Goal: Transaction & Acquisition: Book appointment/travel/reservation

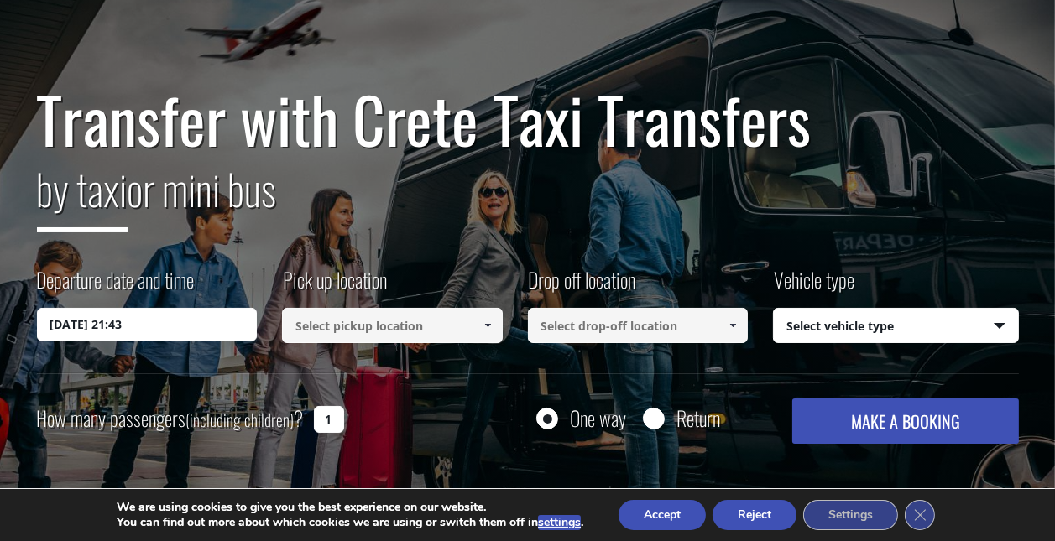
scroll to position [106, 0]
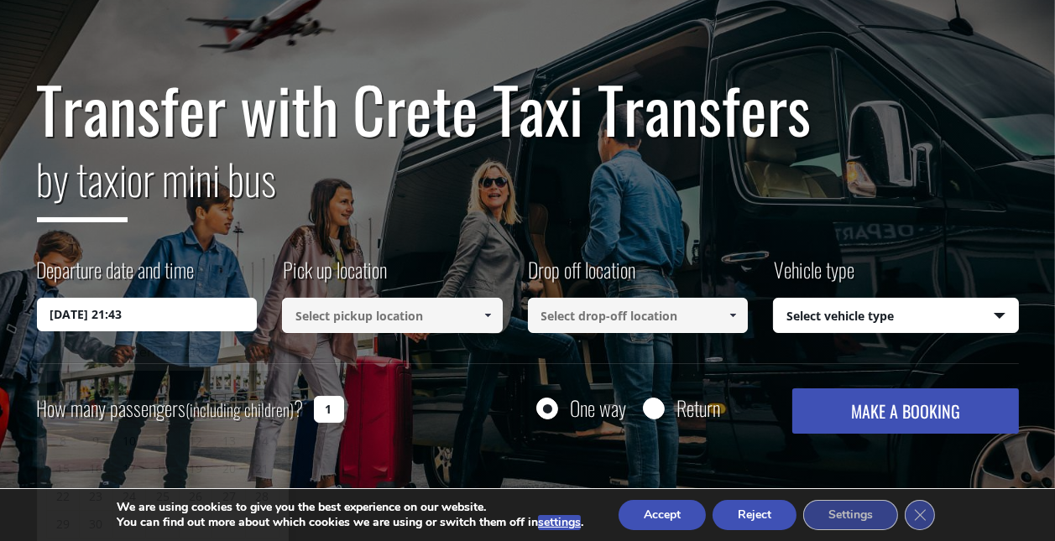
click at [198, 319] on input "[DATE] 21:43" at bounding box center [147, 315] width 221 height 34
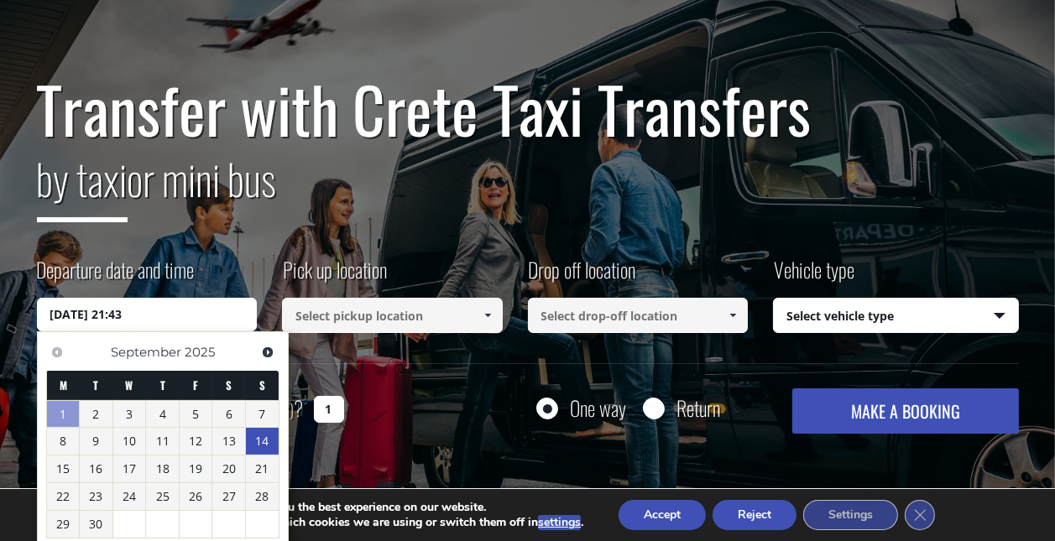
click at [263, 434] on link "14" at bounding box center [262, 441] width 33 height 27
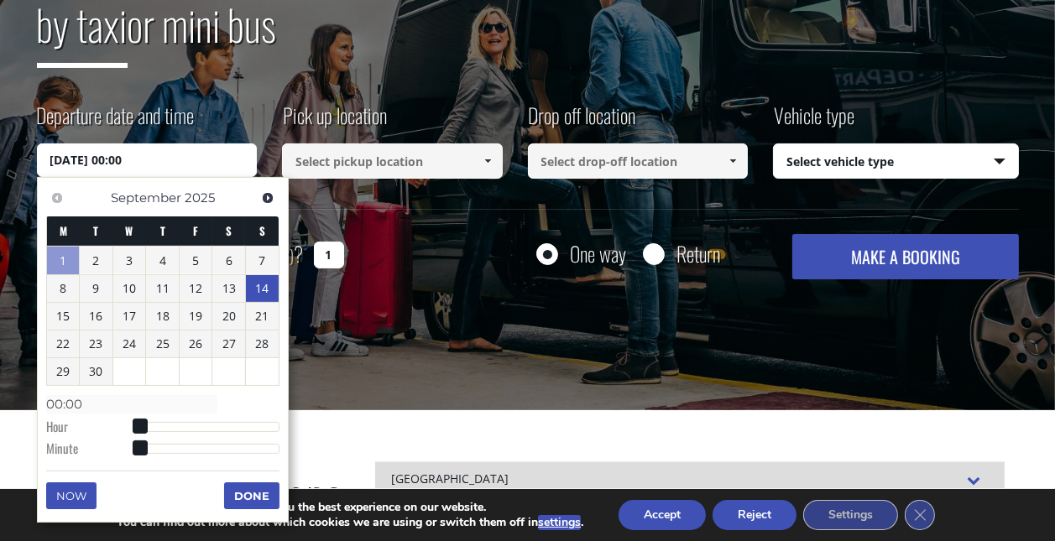
scroll to position [262, 0]
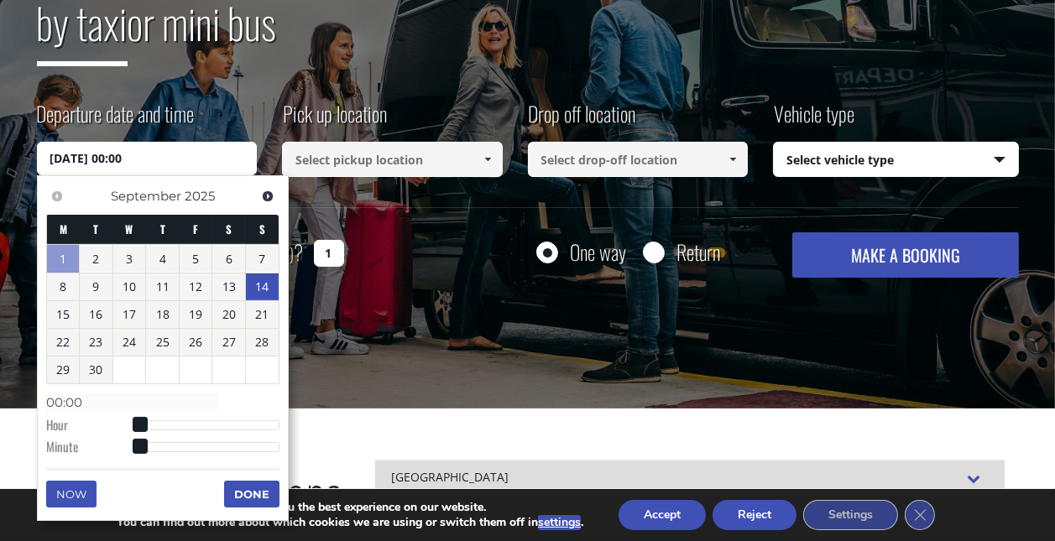
click at [216, 416] on dl "Time 00:00 Hour Minute Second Millisecond Microsecond Time Zone -1200 -1100 -10…" at bounding box center [162, 424] width 233 height 71
drag, startPoint x: 136, startPoint y: 413, endPoint x: 174, endPoint y: 417, distance: 38.0
click at [174, 417] on dl "Time 00:00 Hour Minute Second Millisecond Microsecond Time Zone -1200 -1100 -10…" at bounding box center [162, 424] width 233 height 71
type input "[DATE] 06:00"
type input "06:00"
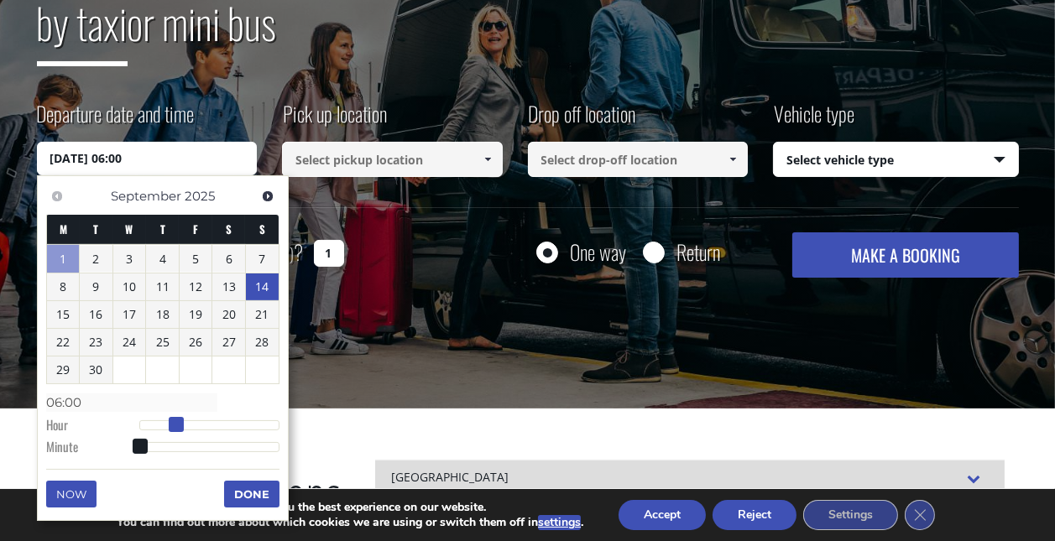
click at [174, 421] on div at bounding box center [209, 426] width 140 height 10
click at [182, 417] on span at bounding box center [176, 424] width 15 height 15
type input "[DATE] 05:00"
type input "05:00"
type input "[DATE] 06:00"
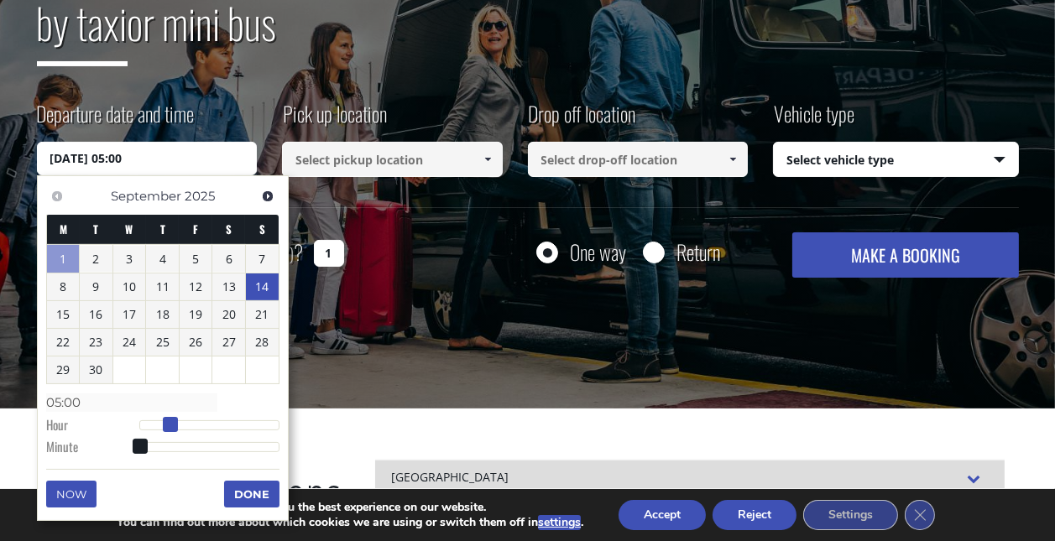
type input "06:00"
type input "[DATE] 07:00"
type input "07:00"
type input "[DATE] 08:00"
type input "08:00"
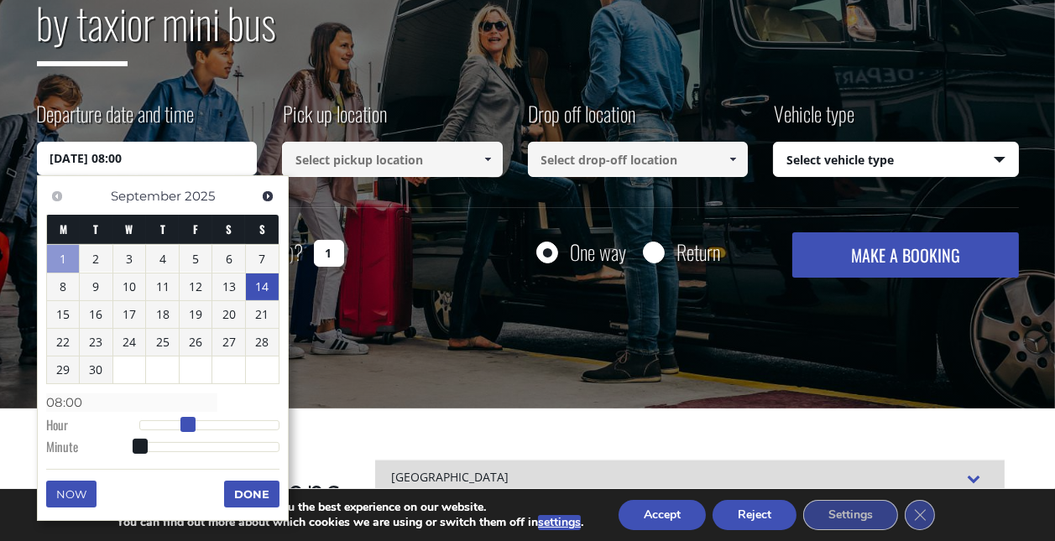
type input "[DATE] 09:00"
type input "09:00"
type input "[DATE] 10:00"
type input "10:00"
type input "[DATE] 11:00"
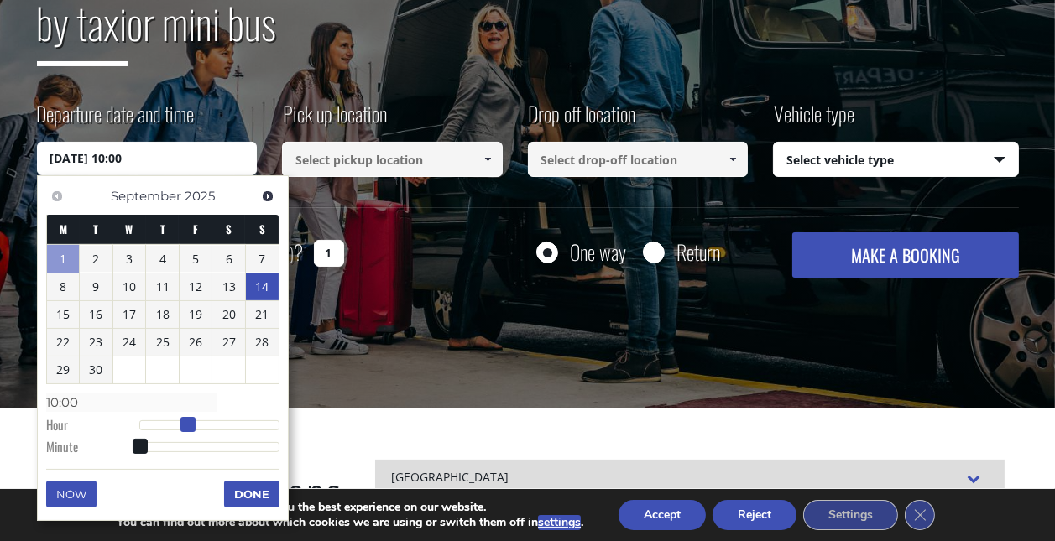
type input "11:00"
type input "[DATE] 13:00"
type input "13:00"
type input "[DATE] 14:00"
type input "14:00"
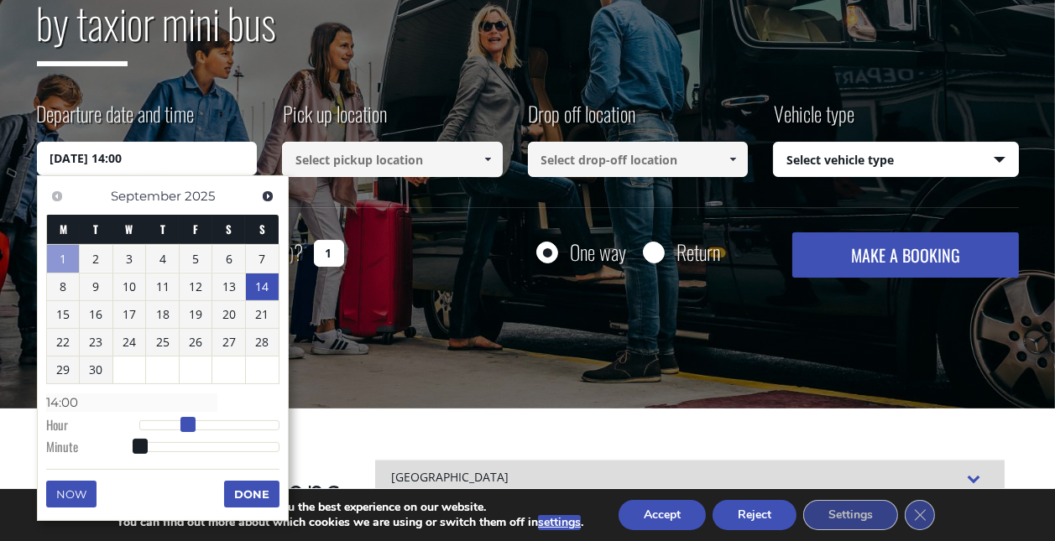
type input "[DATE] 16:00"
type input "16:00"
type input "[DATE] 18:00"
type input "18:00"
type input "[DATE] 19:00"
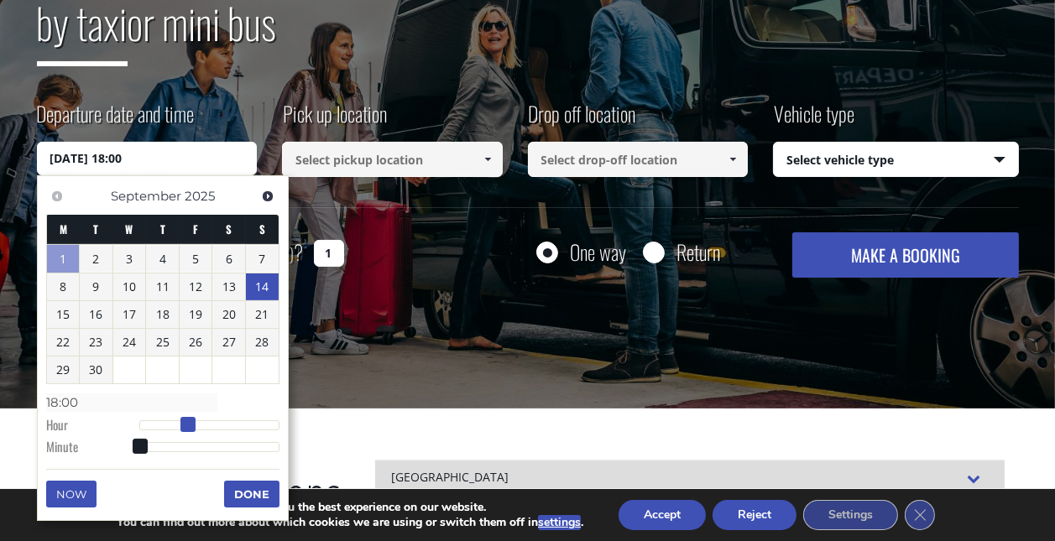
type input "19:00"
type input "[DATE] 20:00"
type input "20:00"
type input "[DATE] 19:00"
type input "19:00"
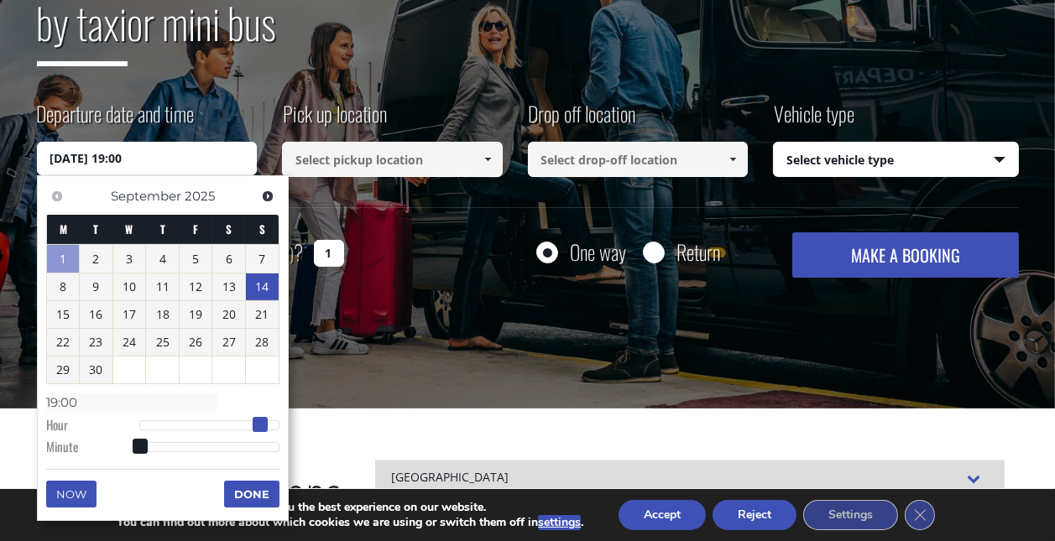
type input "[DATE] 18:00"
type input "18:00"
type input "[DATE] 17:00"
type input "17:00"
type input "[DATE] 18:00"
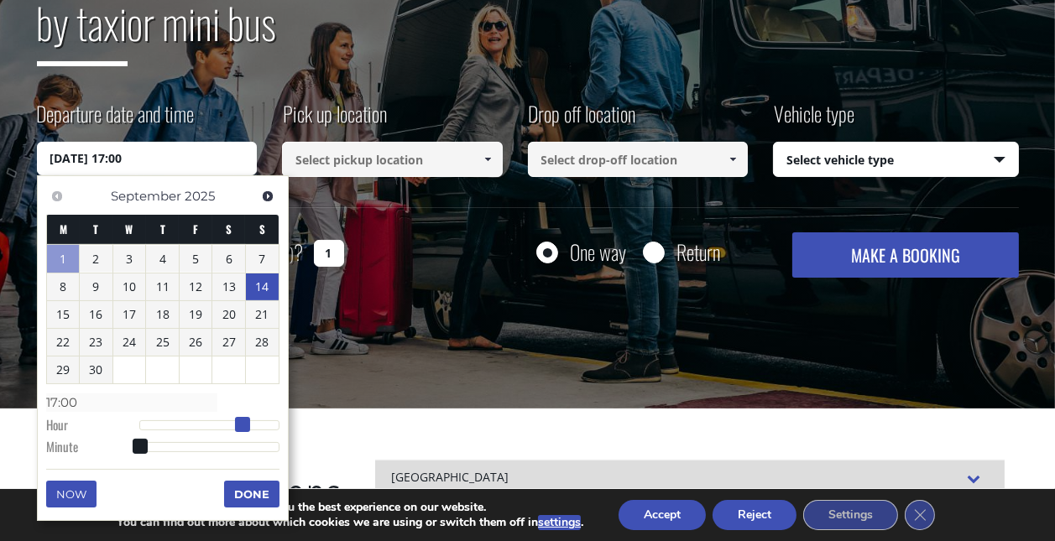
type input "18:00"
type input "[DATE] 19:00"
type input "19:00"
type input "[DATE] 20:00"
type input "20:00"
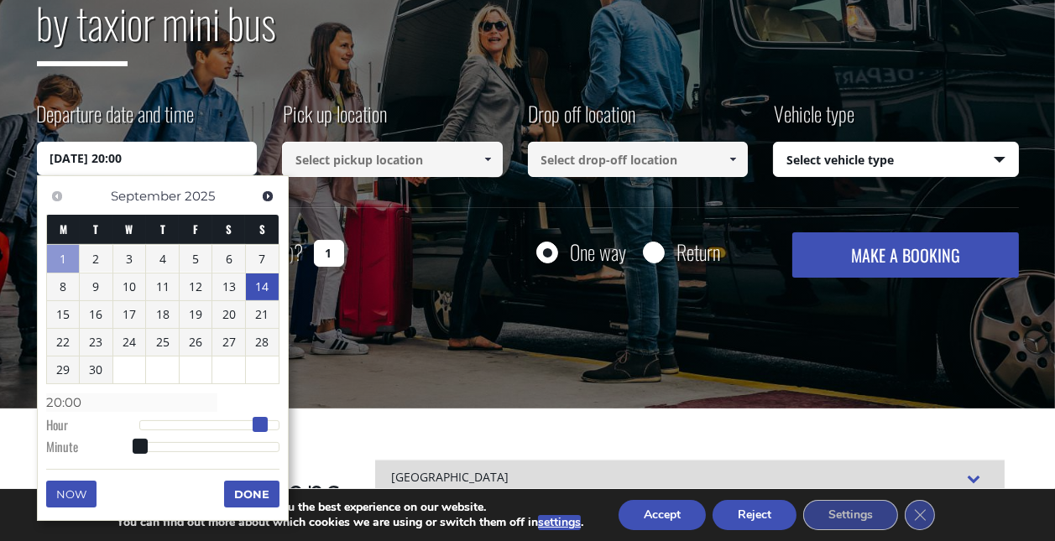
drag, startPoint x: 167, startPoint y: 419, endPoint x: 259, endPoint y: 422, distance: 91.6
click at [259, 422] on div at bounding box center [209, 426] width 140 height 10
type input "[DATE] 19:00"
type input "19:00"
drag, startPoint x: 259, startPoint y: 422, endPoint x: 250, endPoint y: 423, distance: 8.4
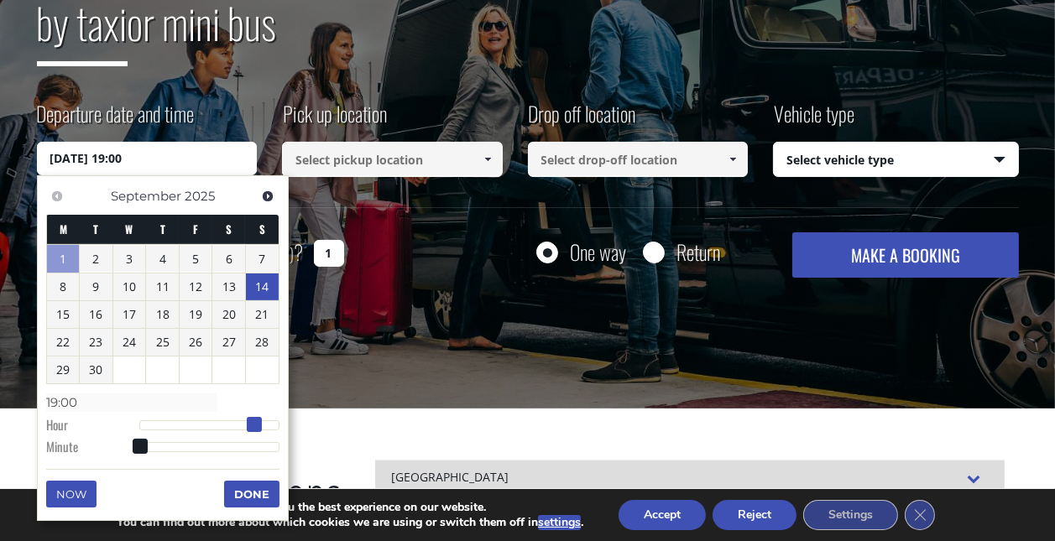
click at [250, 423] on span at bounding box center [254, 424] width 15 height 15
click at [254, 489] on button "Done" at bounding box center [251, 494] width 55 height 27
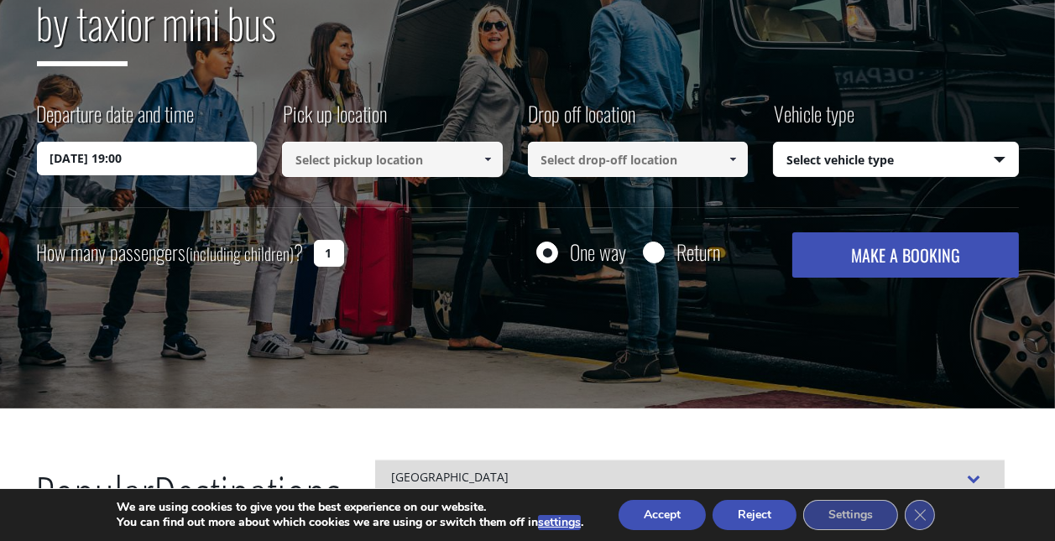
click at [376, 153] on input at bounding box center [392, 159] width 221 height 35
click at [470, 162] on input at bounding box center [392, 159] width 221 height 35
click at [498, 155] on link at bounding box center [487, 159] width 28 height 35
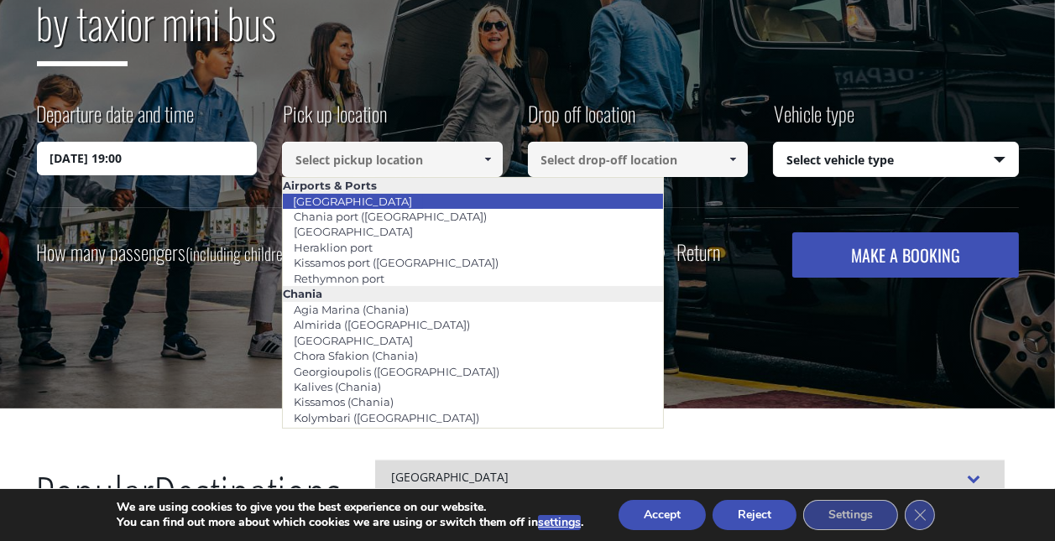
click at [434, 202] on li "[GEOGRAPHIC_DATA]" at bounding box center [473, 201] width 380 height 15
type input "[GEOGRAPHIC_DATA]"
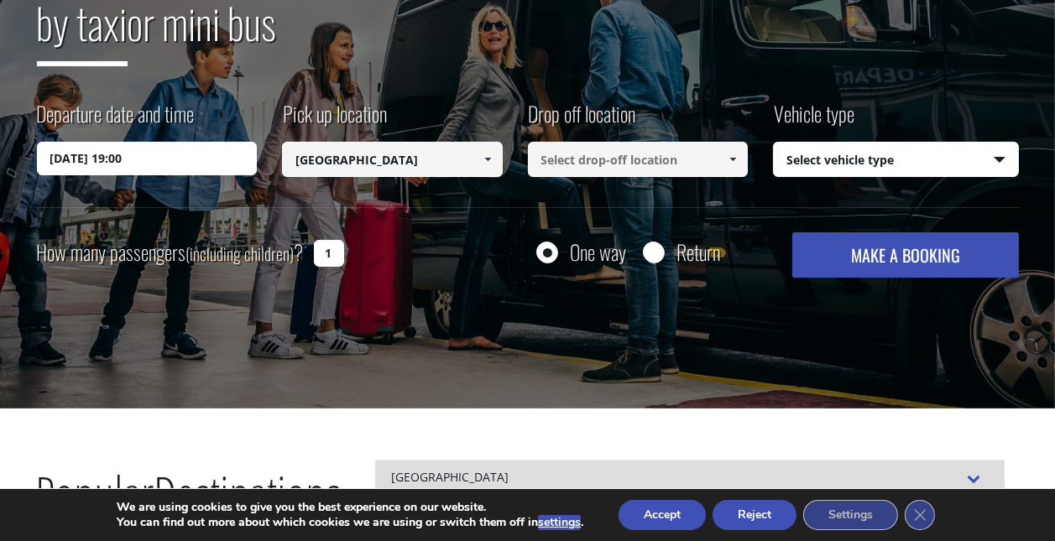
click at [602, 163] on input at bounding box center [638, 159] width 221 height 35
click at [740, 166] on link at bounding box center [733, 159] width 28 height 35
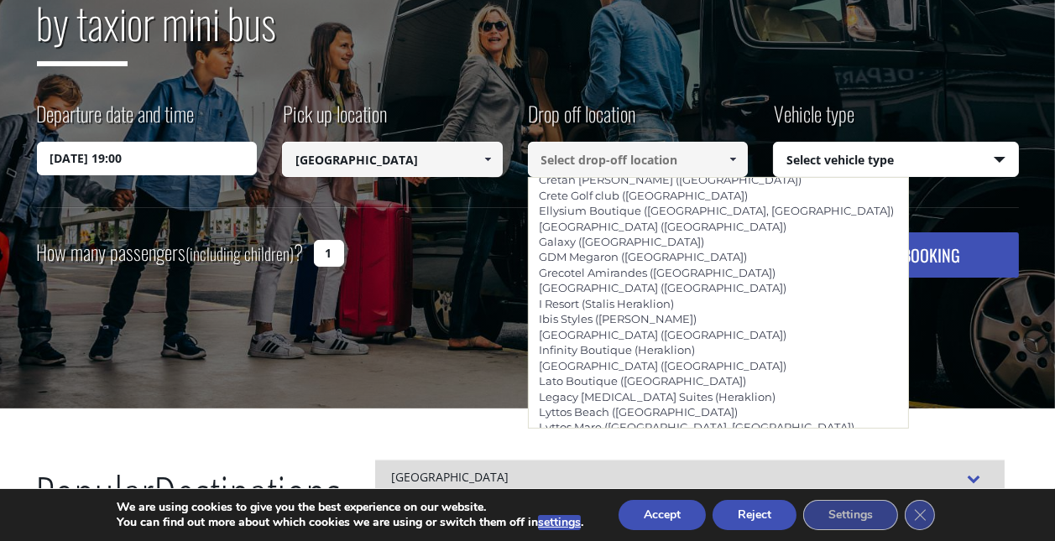
scroll to position [1788, 0]
type input "[GEOGRAPHIC_DATA] ([GEOGRAPHIC_DATA])"
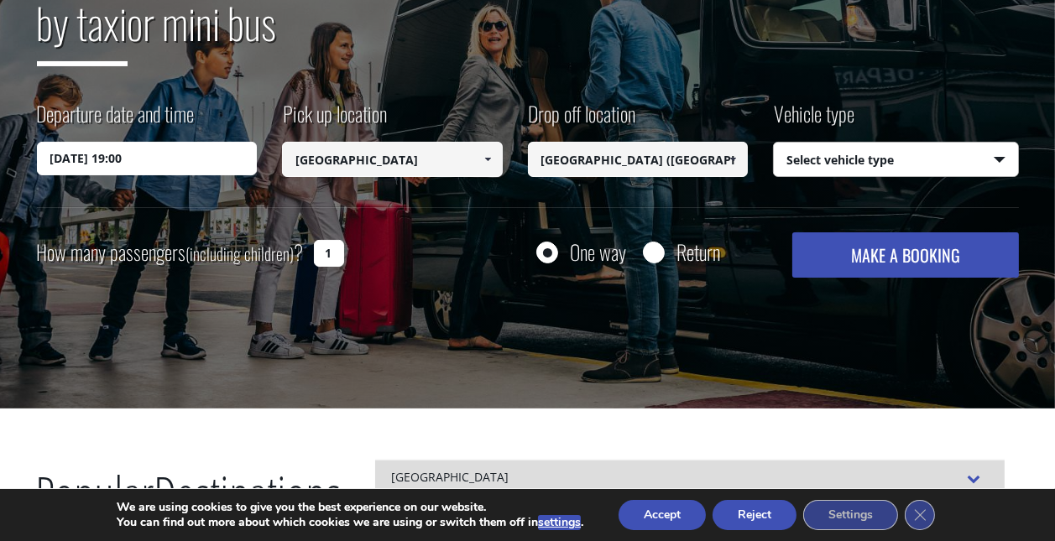
click at [857, 147] on select "Select vehicle type Taxi (4 passengers) Mercedes E Class Mini Van (7 passengers…" at bounding box center [896, 160] width 244 height 35
select select "540"
click at [774, 143] on select "Select vehicle type Taxi (4 passengers) Mercedes E Class Mini Van (7 passengers…" at bounding box center [896, 160] width 244 height 35
click at [654, 251] on input "Return" at bounding box center [653, 253] width 21 height 21
radio input "true"
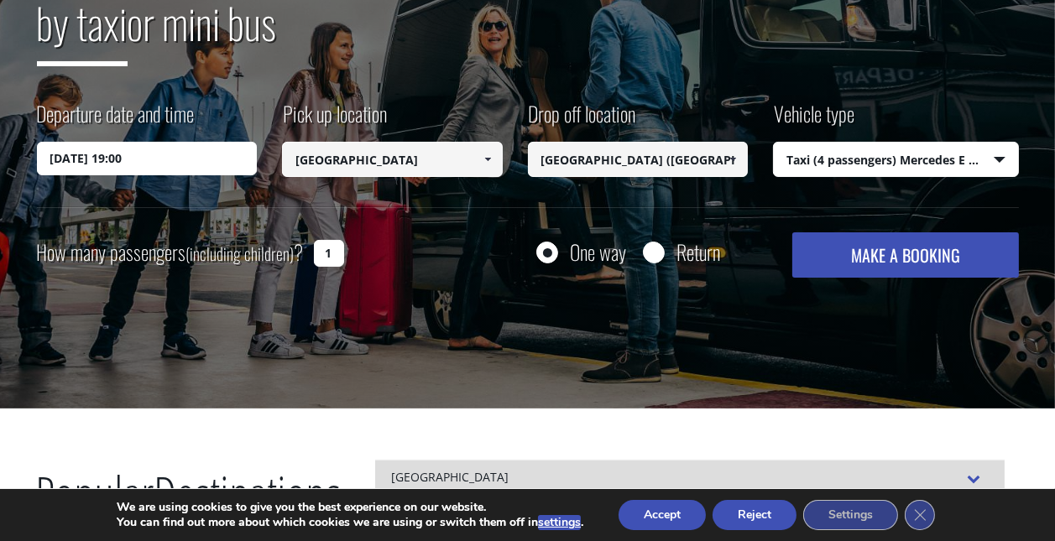
type input "[GEOGRAPHIC_DATA] ([GEOGRAPHIC_DATA])"
type input "[GEOGRAPHIC_DATA]"
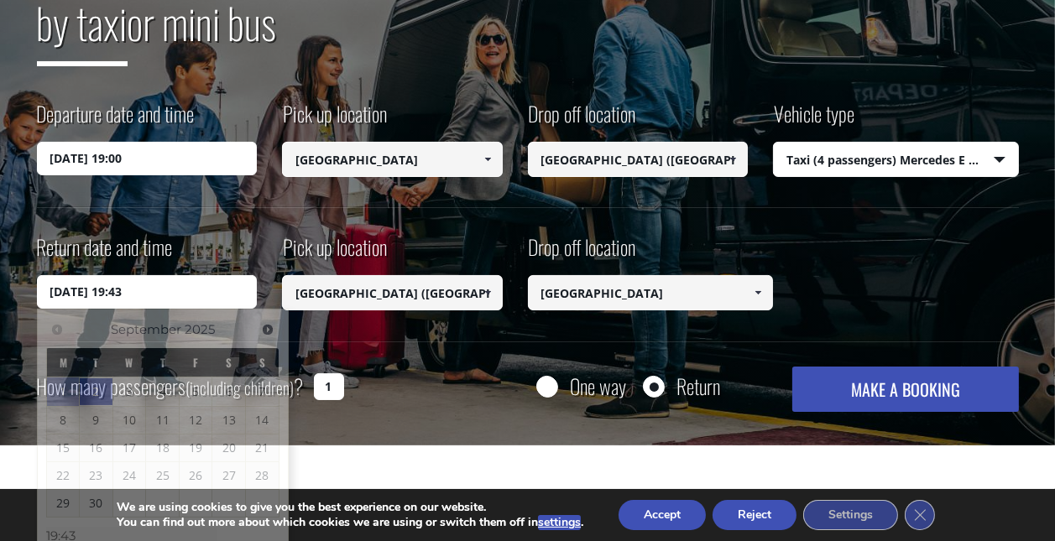
click at [145, 293] on input "[DATE] 19:43" at bounding box center [147, 292] width 221 height 34
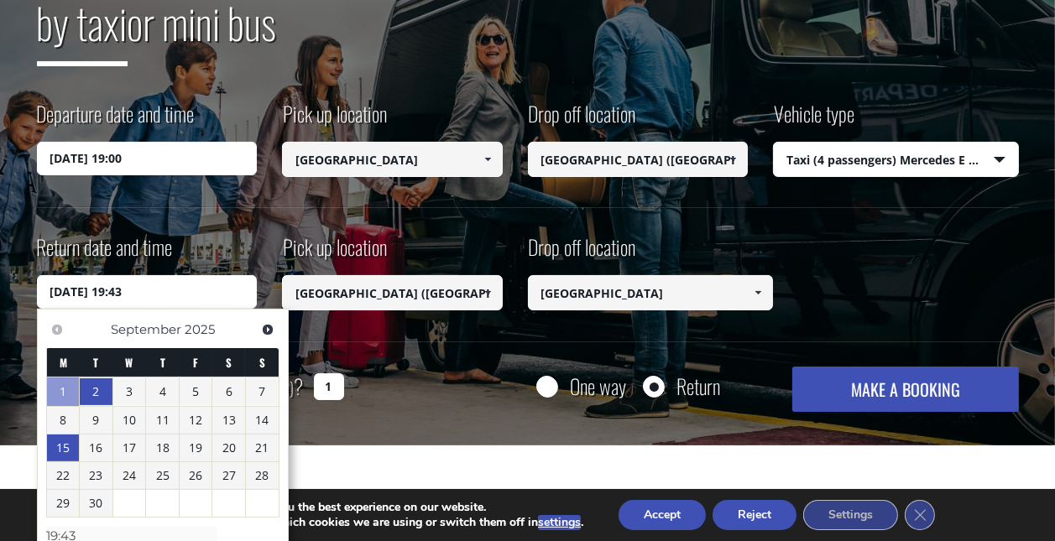
click at [59, 444] on link "15" at bounding box center [63, 448] width 33 height 27
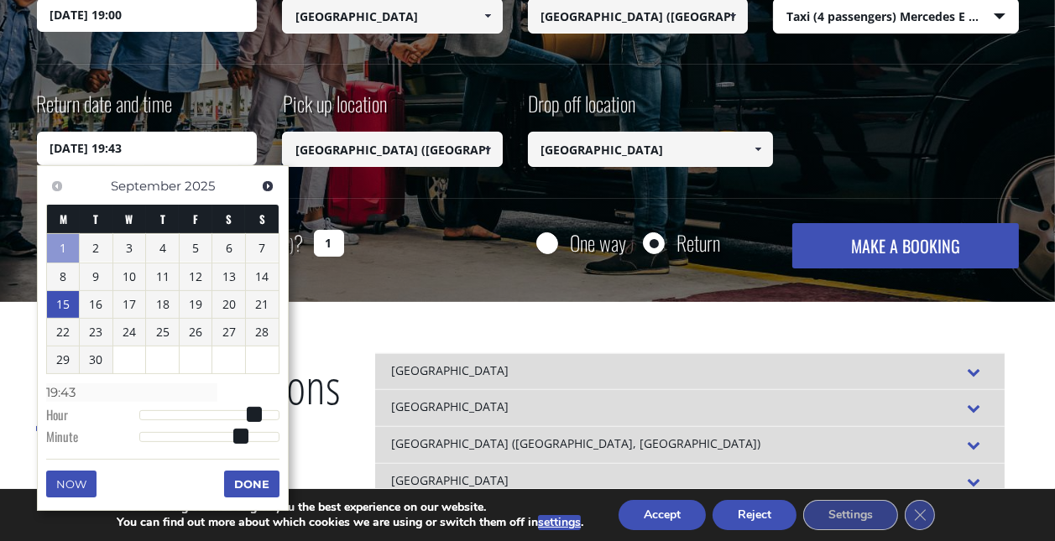
scroll to position [408, 0]
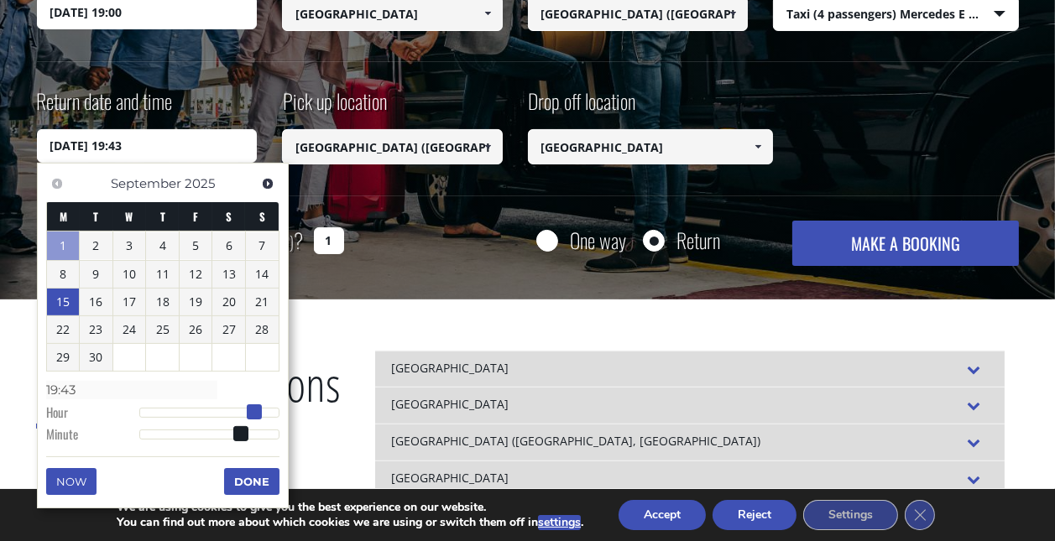
type input "[DATE] 18:43"
type input "18:43"
type input "[DATE] 17:43"
type input "17:43"
type input "[DATE] 16:43"
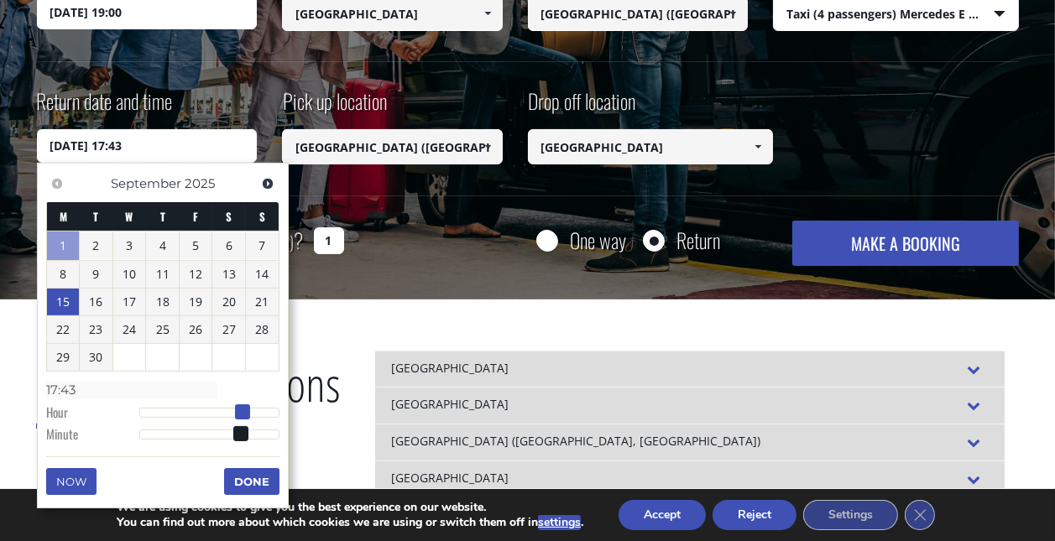
type input "16:43"
type input "[DATE] 15:43"
type input "15:43"
type input "[DATE] 14:43"
type input "14:43"
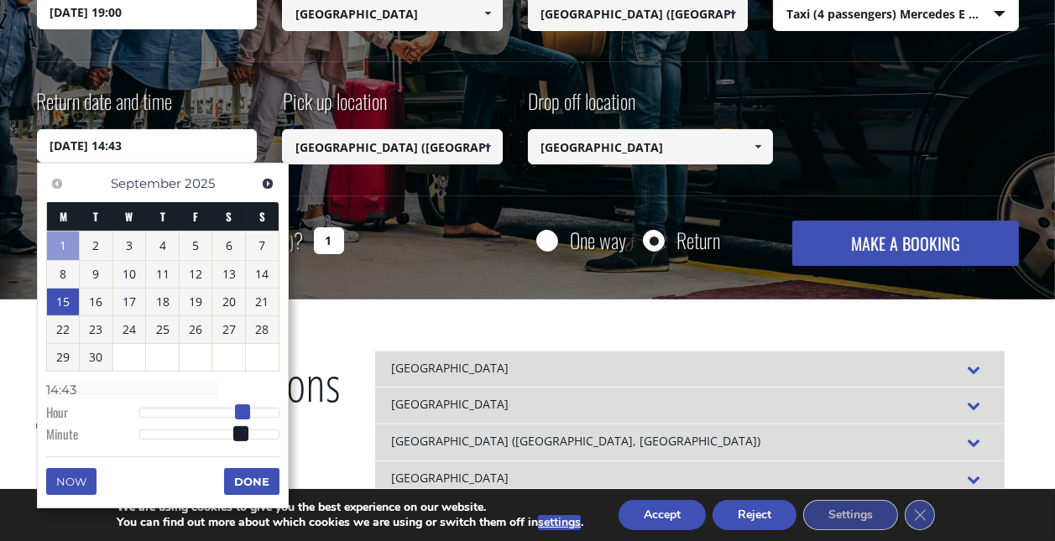
type input "[DATE] 13:43"
type input "13:43"
type input "[DATE] 12:43"
type input "12:43"
type input "[DATE] 11:43"
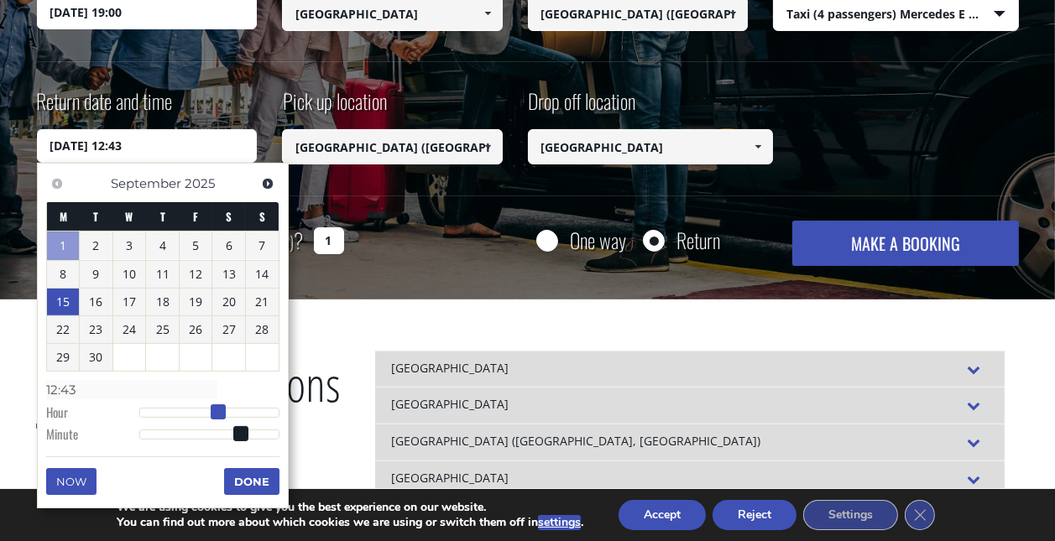
type input "11:43"
type input "[DATE] 12:43"
type input "12:43"
type input "[DATE] 11:43"
type input "11:43"
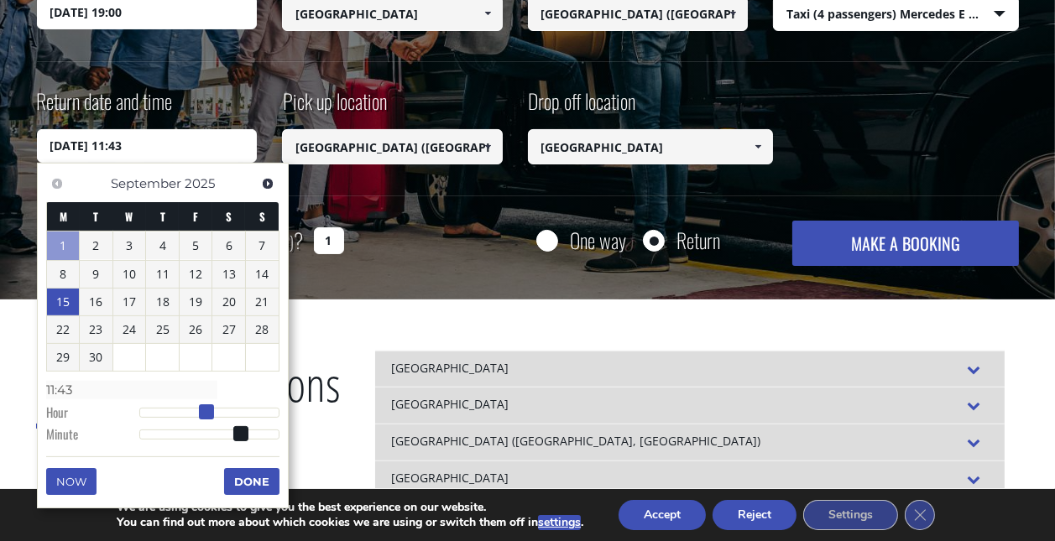
type input "[DATE] 10:43"
type input "10:43"
type input "[DATE] 11:43"
type input "11:43"
type input "[DATE] 12:43"
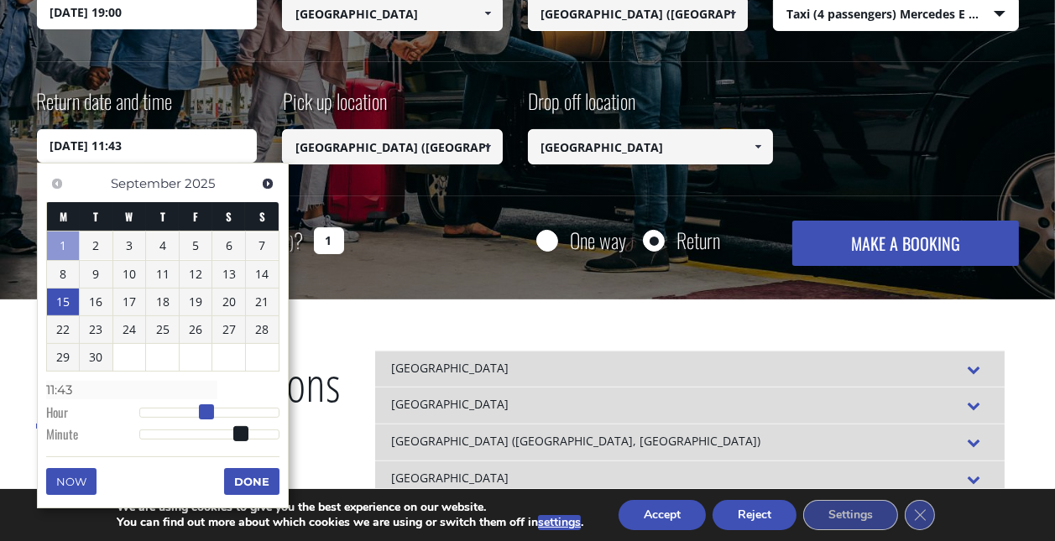
type input "12:43"
type input "[DATE] 13:43"
type input "13:43"
type input "[DATE] 12:43"
type input "12:43"
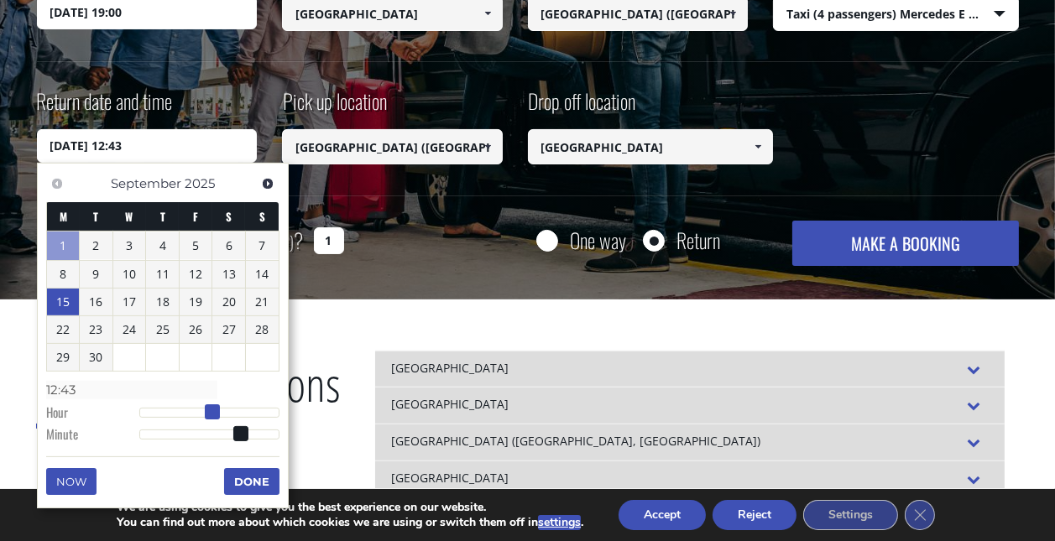
drag, startPoint x: 254, startPoint y: 408, endPoint x: 210, endPoint y: 406, distance: 43.7
click at [210, 406] on span at bounding box center [212, 412] width 15 height 15
type input "[DATE] 12:40"
type input "12:40"
type input "[DATE] 12:31"
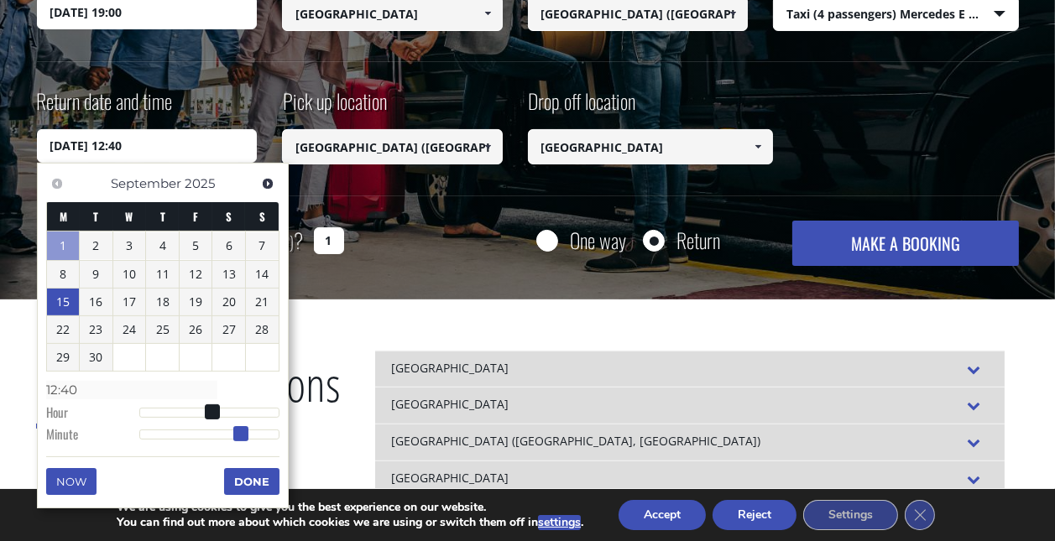
type input "12:31"
type input "[DATE] 12:22"
type input "12:22"
type input "[DATE] 12:18"
type input "12:18"
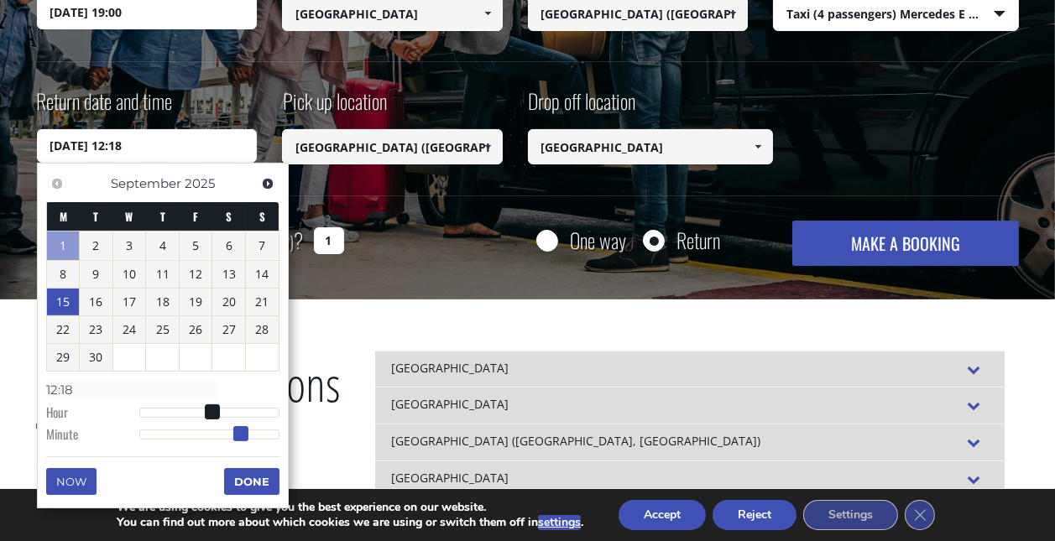
type input "[DATE] 12:12"
type input "12:12"
type input "[DATE] 12:10"
type input "12:10"
type input "[DATE] 12:08"
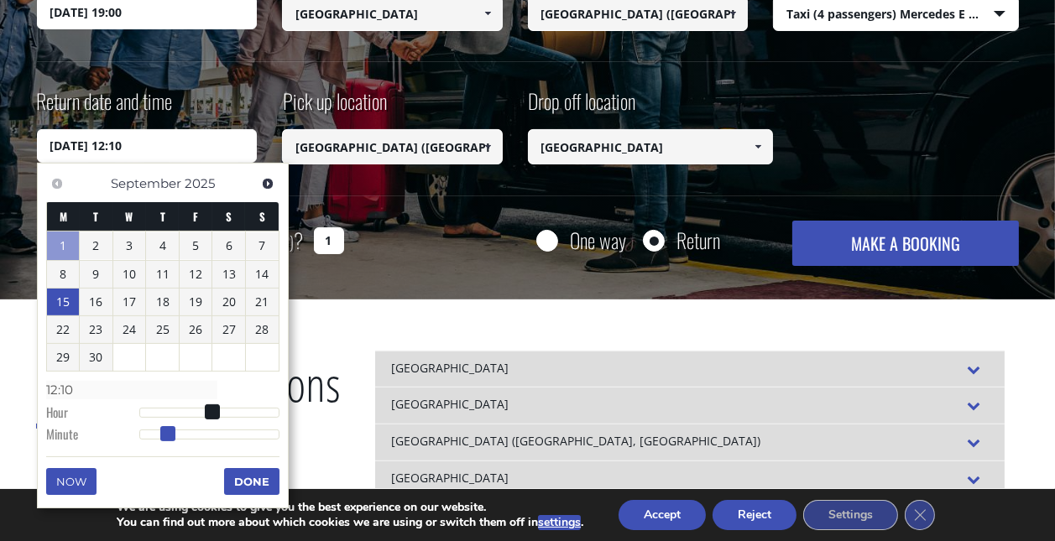
type input "12:08"
type input "[DATE] 12:07"
type input "12:07"
type input "[DATE] 12:06"
type input "12:06"
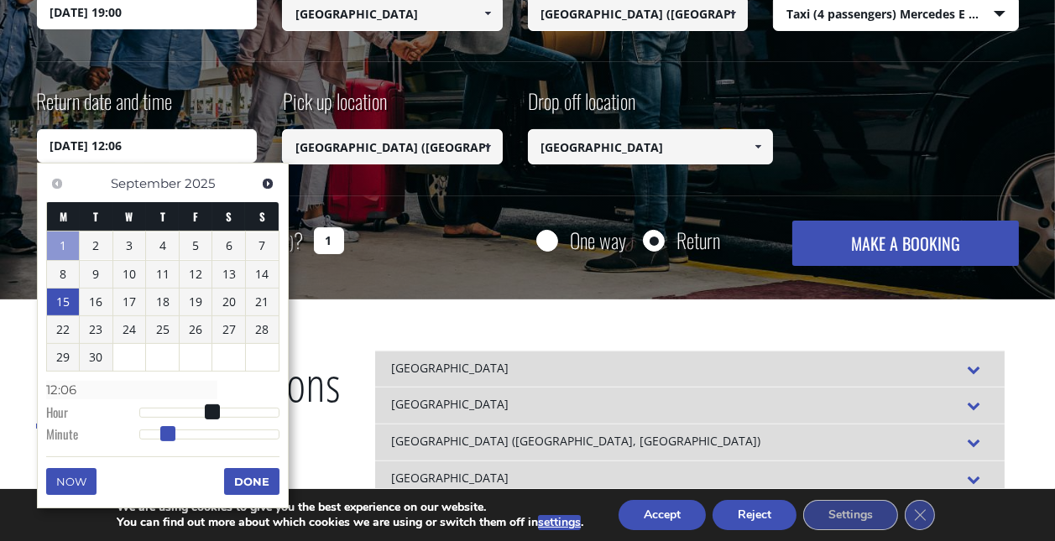
type input "[DATE] 12:05"
type input "12:05"
type input "[DATE] 12:04"
type input "12:04"
type input "[DATE] 12:03"
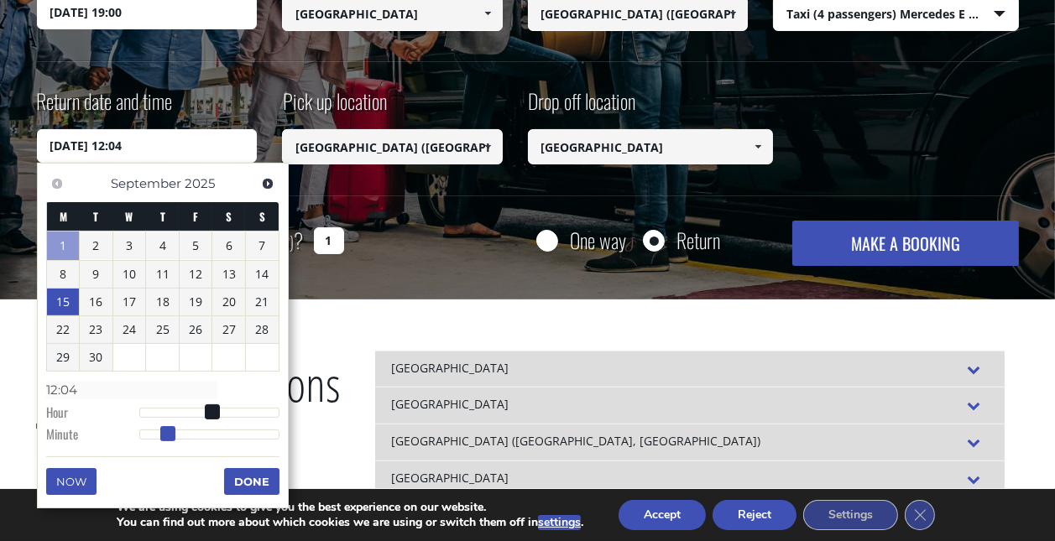
type input "12:03"
type input "[DATE] 12:02"
type input "12:02"
type input "[DATE] 12:01"
type input "12:01"
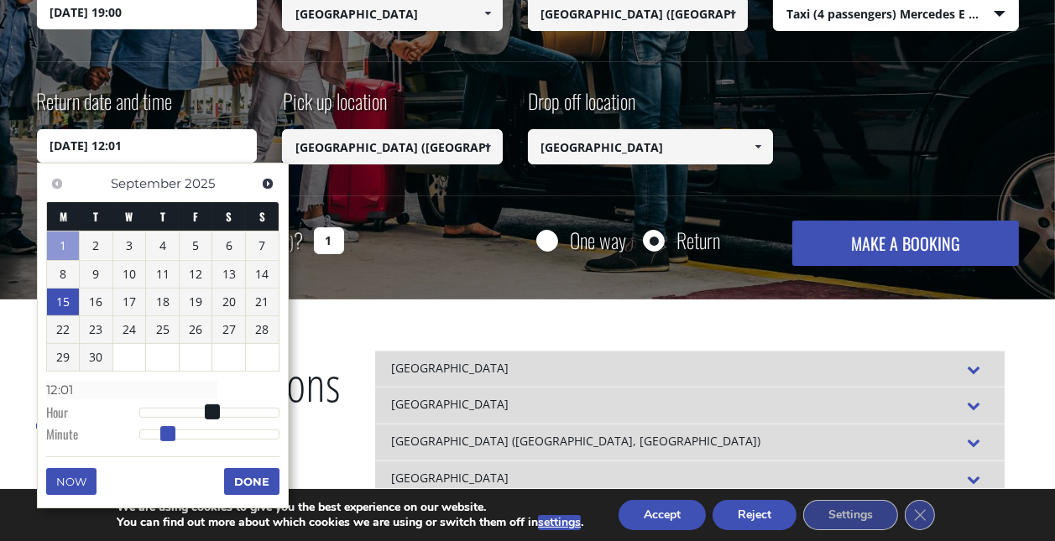
type input "[DATE] 12:00"
type input "12:00"
drag, startPoint x: 242, startPoint y: 432, endPoint x: 92, endPoint y: 416, distance: 150.2
click at [92, 416] on dl "Time 12:00 Hour Minute Second Millisecond Microsecond Time Zone -1200 -1100 -10…" at bounding box center [162, 411] width 233 height 71
type input "[DATE] 12:01"
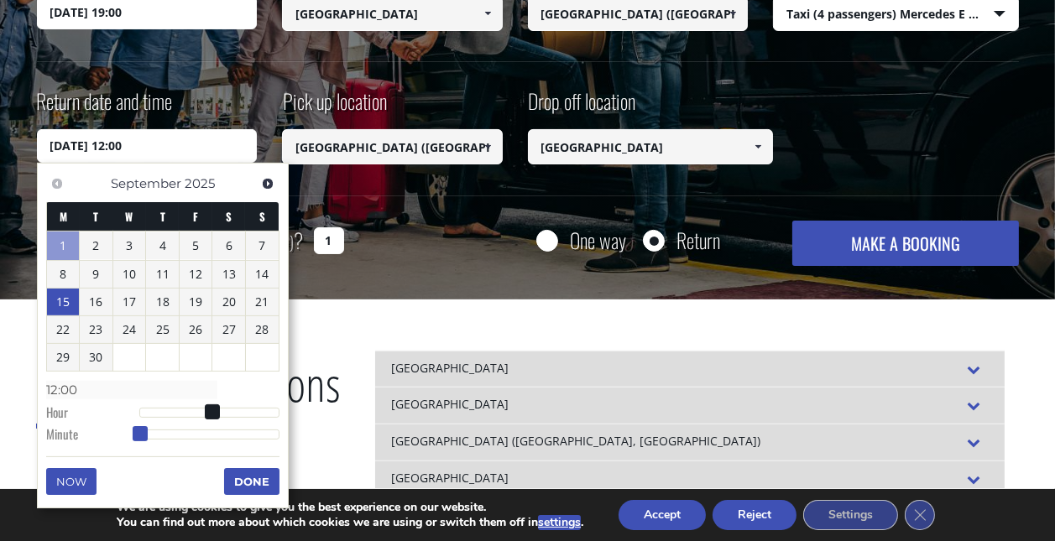
type input "12:01"
type input "[DATE] 12:02"
type input "12:02"
type input "[DATE] 12:03"
type input "12:03"
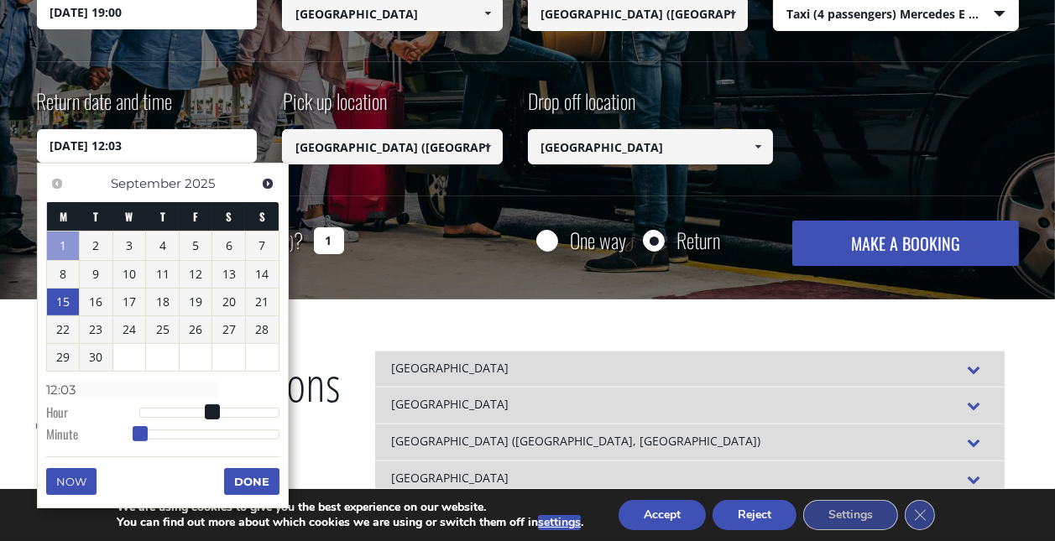
type input "[DATE] 12:04"
type input "12:04"
type input "[DATE] 12:05"
type input "12:05"
type input "[DATE] 12:06"
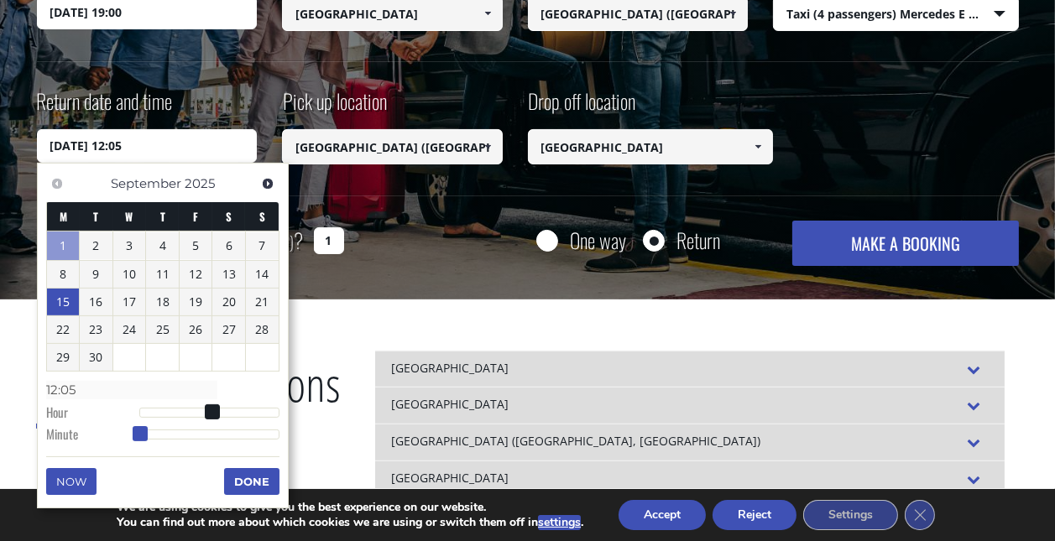
type input "12:06"
type input "[DATE] 12:07"
type input "12:07"
type input "[DATE] 12:08"
type input "12:08"
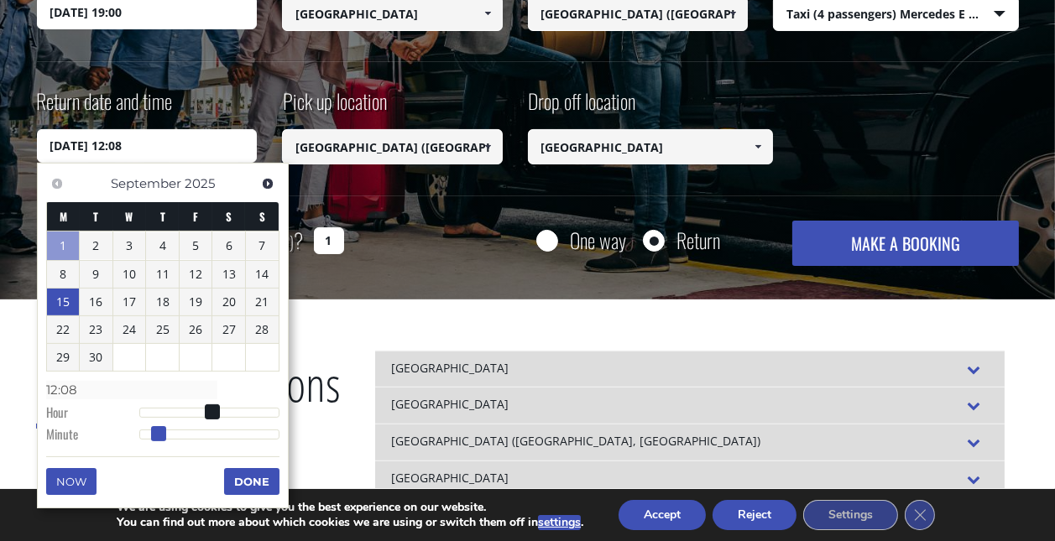
type input "[DATE] 12:09"
type input "12:09"
type input "[DATE] 12:10"
type input "12:10"
type input "[DATE] 12:11"
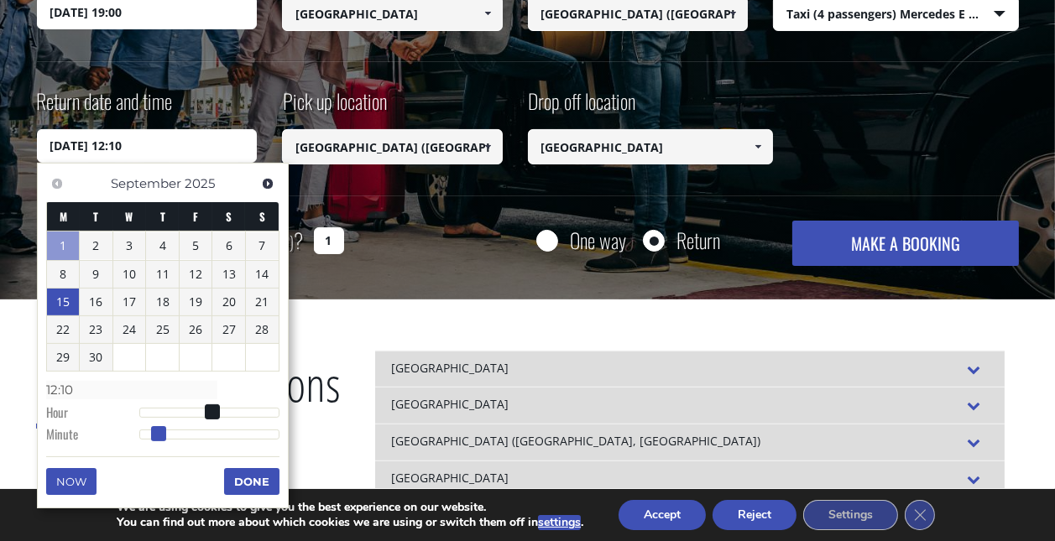
type input "12:11"
type input "[DATE] 12:12"
type input "12:12"
type input "[DATE] 12:13"
type input "12:13"
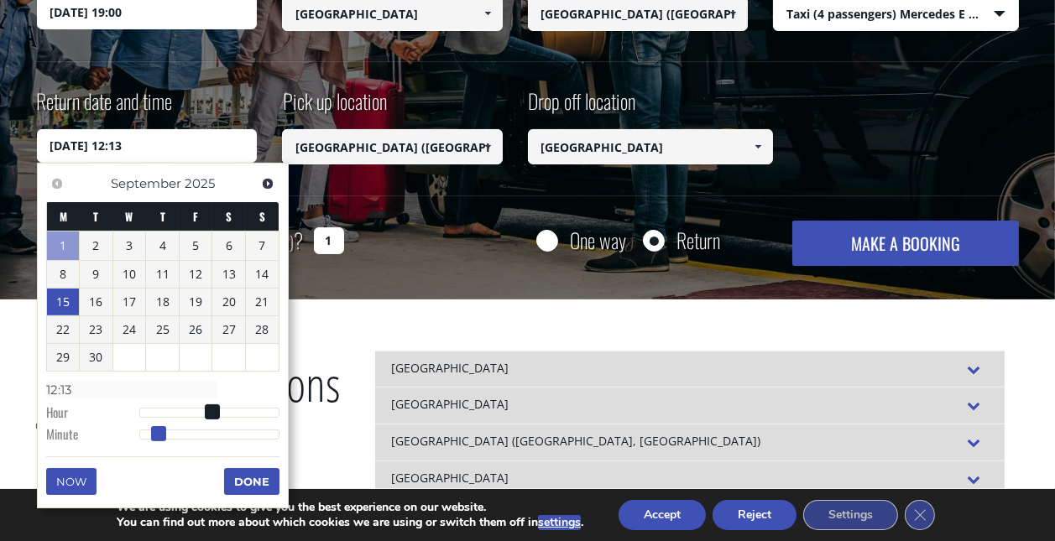
type input "[DATE] 12:14"
type input "12:14"
type input "[DATE] 12:15"
type input "12:15"
type input "[DATE] 12:16"
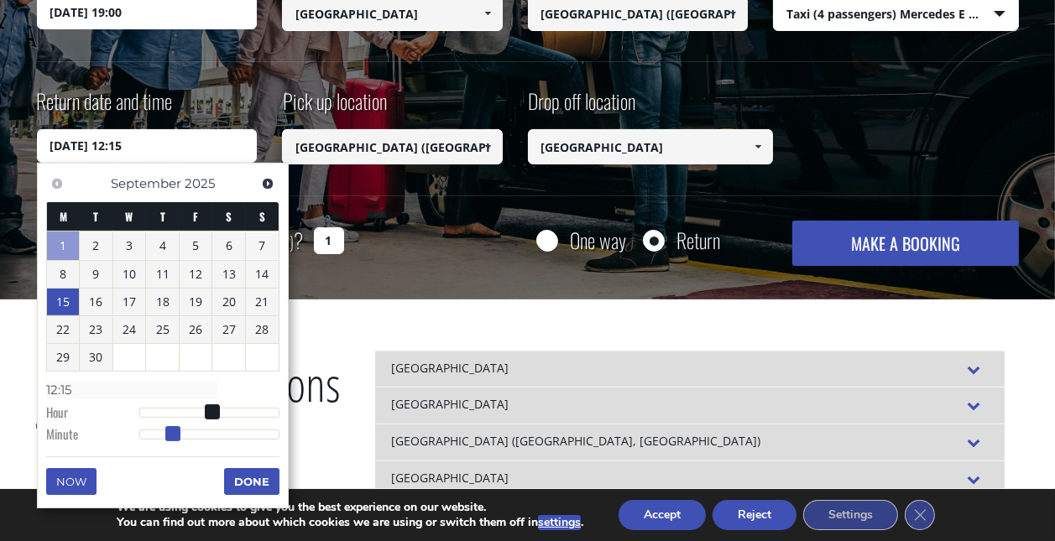
type input "12:16"
type input "[DATE] 12:17"
type input "12:17"
type input "[DATE] 12:18"
type input "12:18"
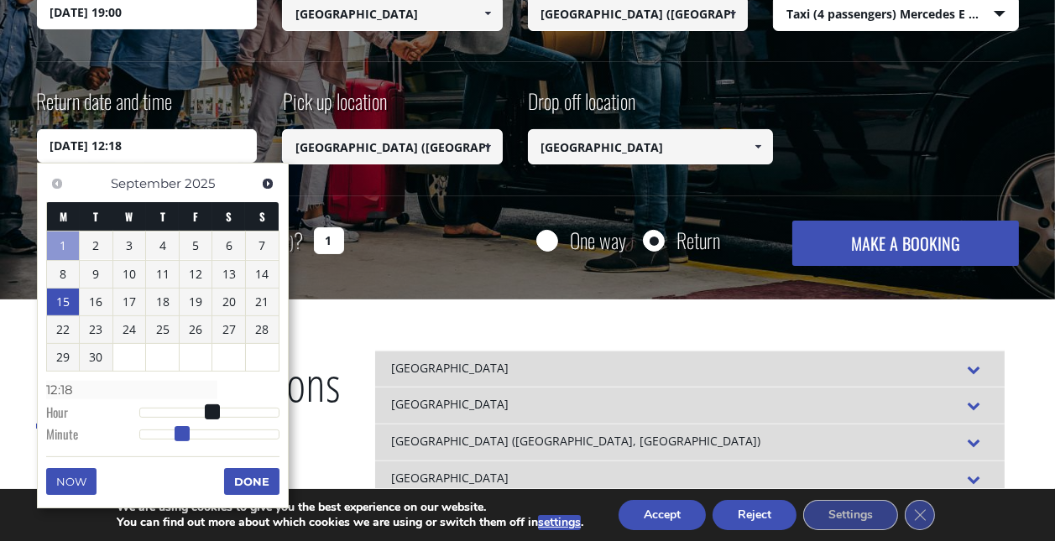
type input "[DATE] 12:19"
type input "12:19"
type input "[DATE] 12:20"
type input "12:20"
type input "[DATE] 12:21"
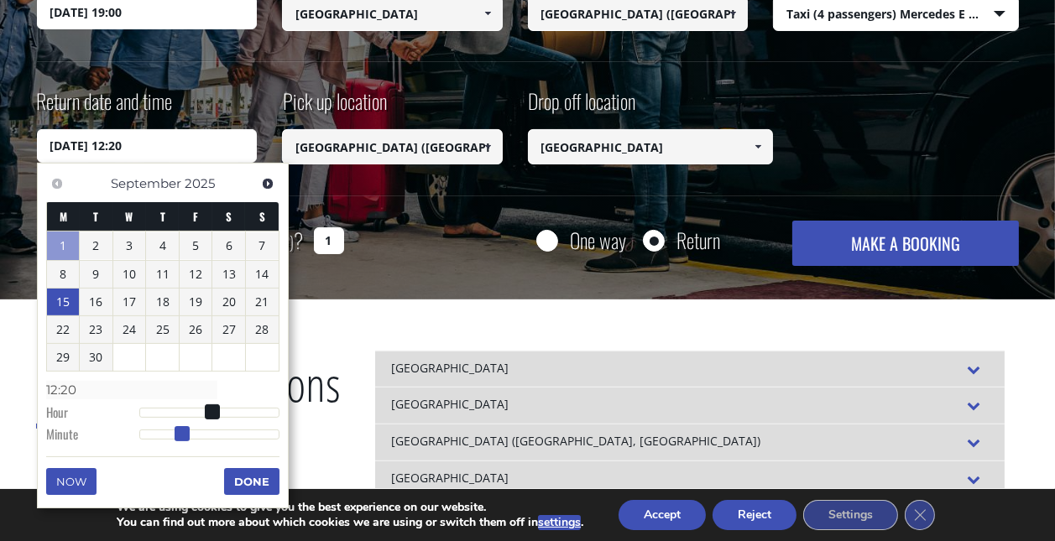
type input "12:21"
type input "[DATE] 12:22"
type input "12:22"
type input "[DATE] 12:23"
type input "12:23"
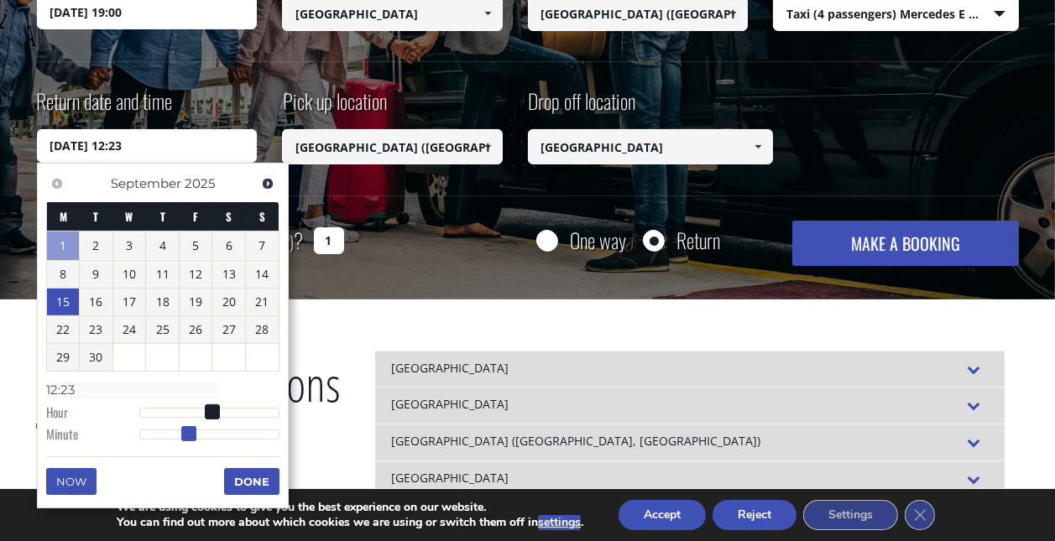
type input "[DATE] 12:24"
type input "12:24"
type input "[DATE] 12:25"
type input "12:25"
type input "[DATE] 12:26"
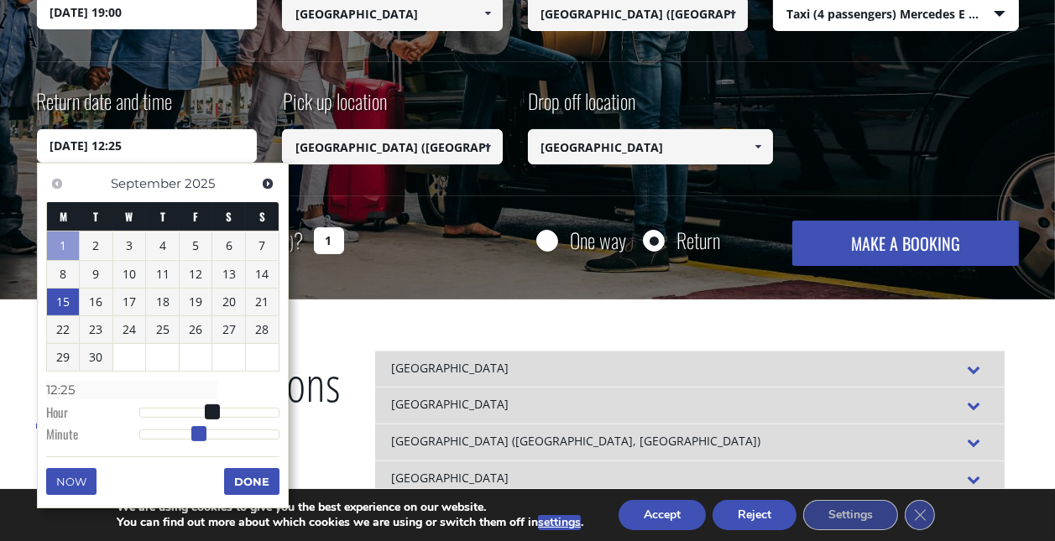
type input "12:26"
type input "[DATE] 12:27"
type input "12:27"
type input "[DATE] 12:28"
type input "12:28"
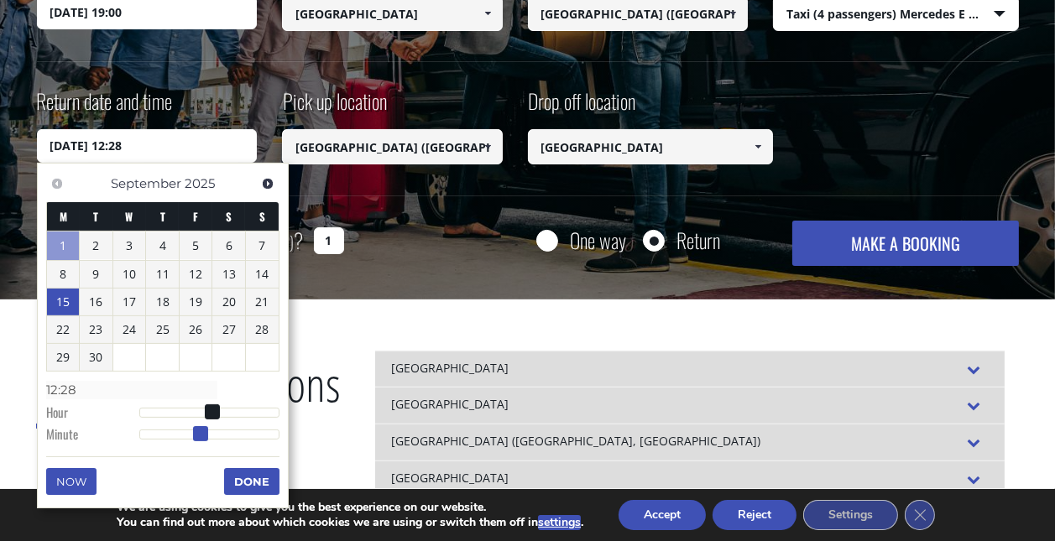
type input "[DATE] 12:29"
type input "12:29"
type input "[DATE] 12:30"
type input "12:30"
type input "[DATE] 12:31"
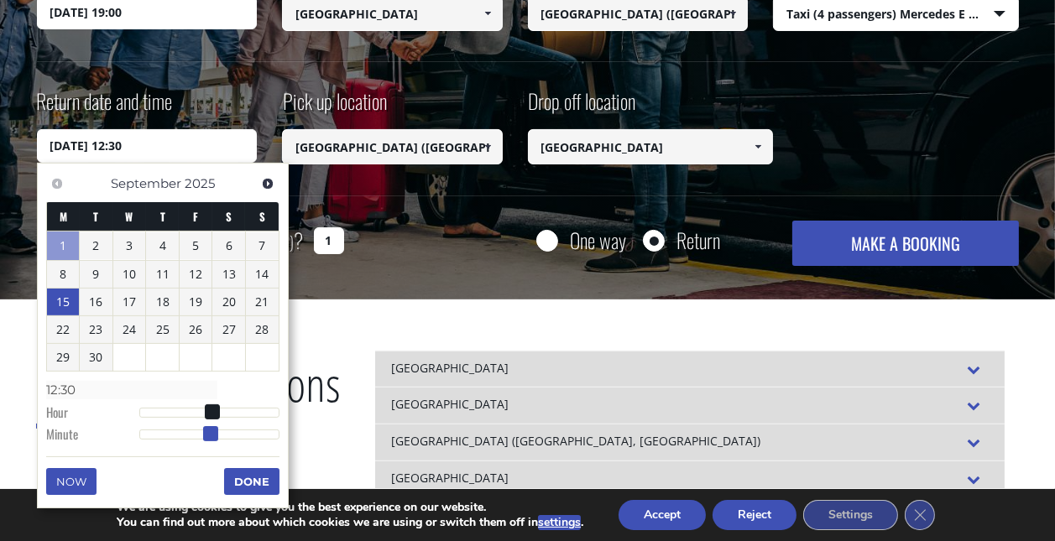
type input "12:31"
type input "[DATE] 12:30"
type input "12:30"
type input "[DATE] 12:29"
type input "12:29"
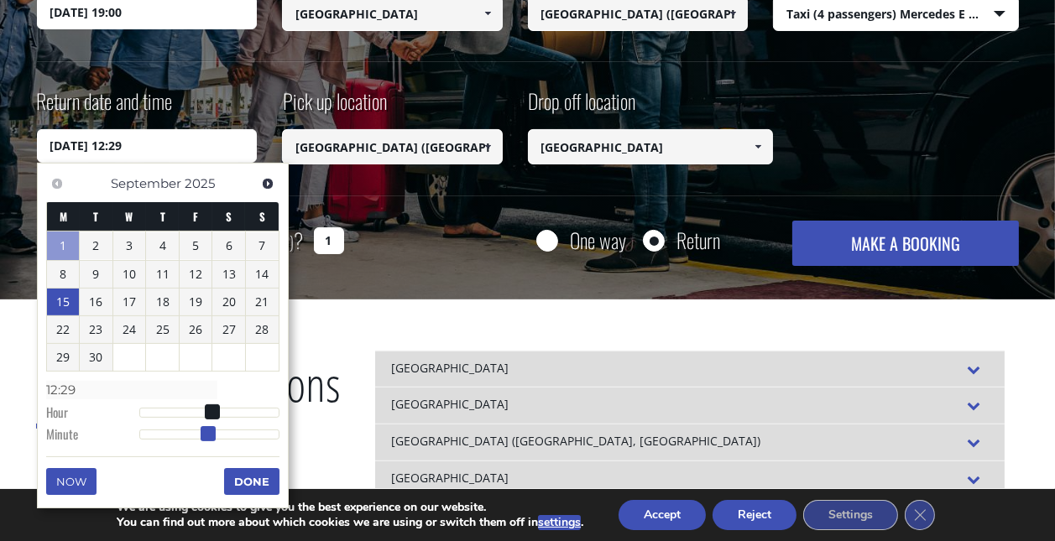
type input "[DATE] 12:28"
type input "12:28"
type input "[DATE] 12:27"
type input "12:27"
type input "[DATE] 12:28"
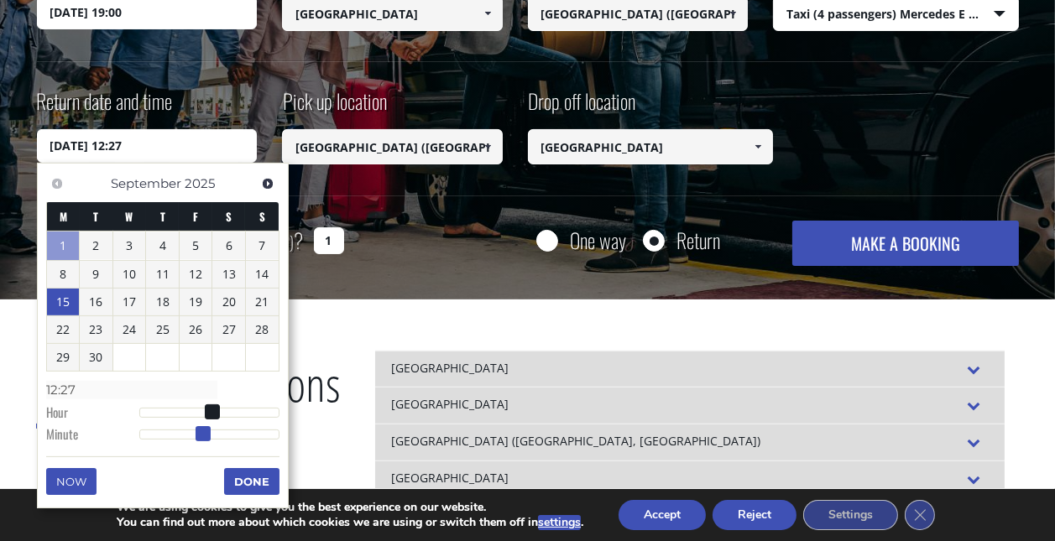
type input "12:28"
type input "[DATE] 12:29"
type input "12:29"
type input "[DATE] 12:30"
type input "12:30"
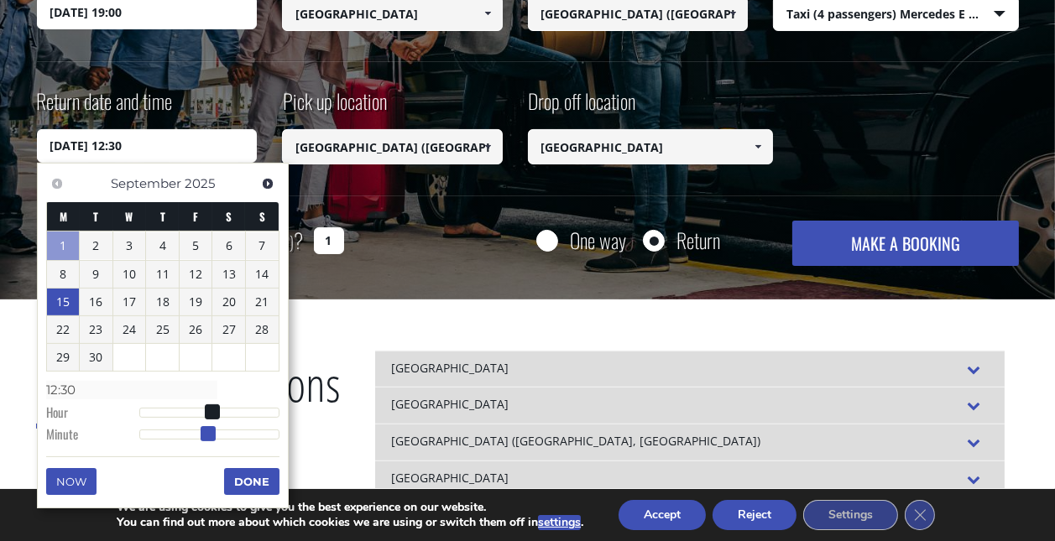
type input "[DATE] 12:31"
type input "12:31"
type input "[DATE] 12:30"
type input "12:30"
type input "[DATE] 12:29"
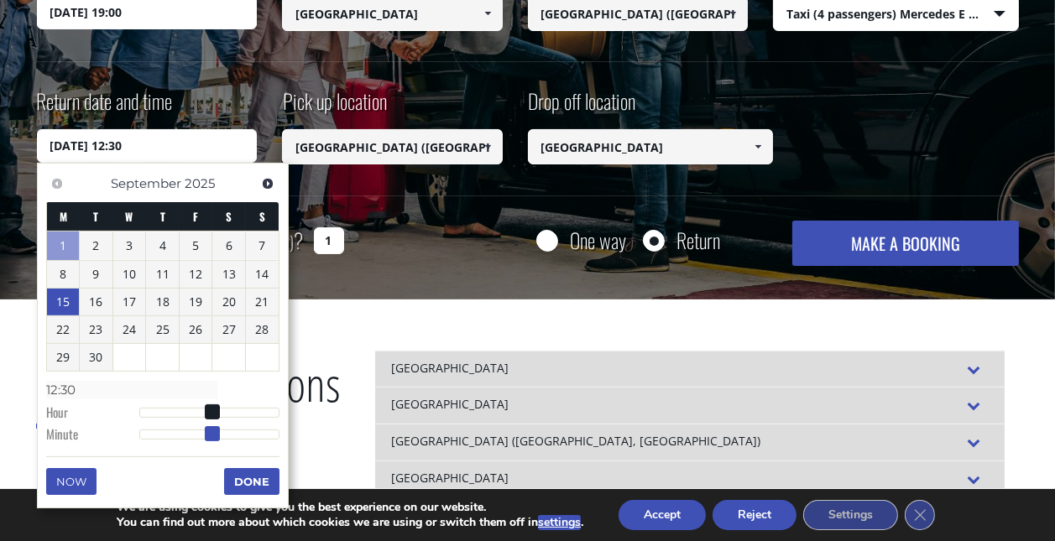
type input "12:29"
type input "[DATE] 12:30"
type input "12:30"
type input "[DATE] 12:31"
type input "12:31"
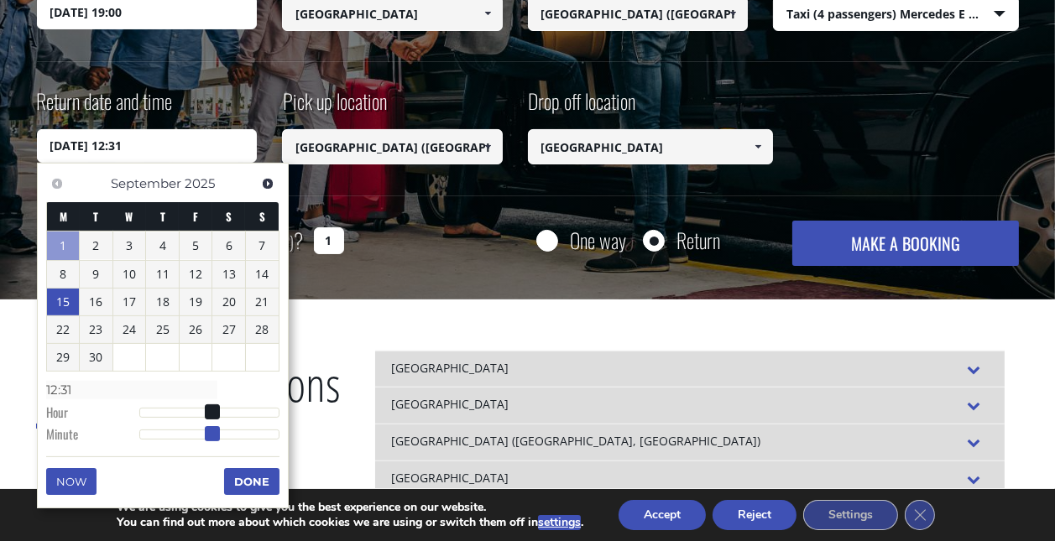
type input "[DATE] 12:30"
type input "12:30"
type input "[DATE] 12:29"
type input "12:29"
type input "[DATE] 12:30"
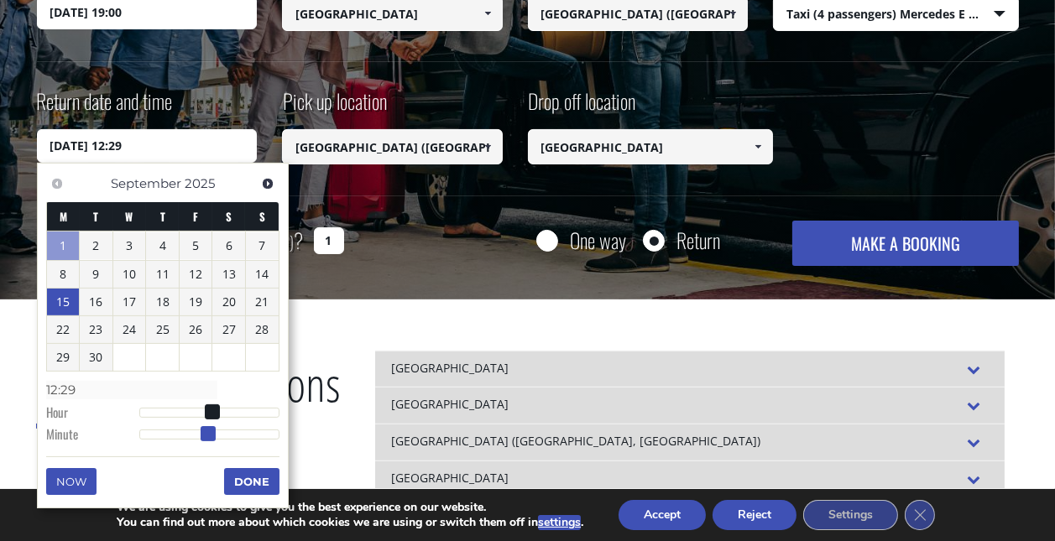
type input "12:30"
drag, startPoint x: 144, startPoint y: 426, endPoint x: 215, endPoint y: 424, distance: 71.4
click at [215, 426] on span at bounding box center [210, 433] width 15 height 15
click at [243, 471] on button "Done" at bounding box center [251, 481] width 55 height 27
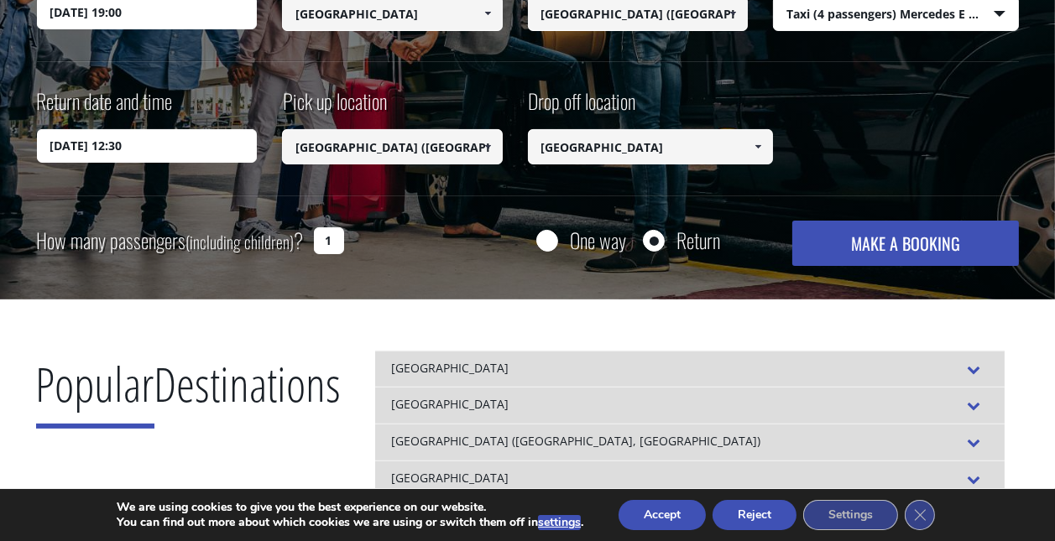
drag, startPoint x: 845, startPoint y: 236, endPoint x: 152, endPoint y: 265, distance: 693.2
click at [143, 241] on label "How many passengers (including children) ?" at bounding box center [170, 241] width 267 height 41
click at [314, 241] on input "1" at bounding box center [329, 241] width 30 height 27
click at [336, 242] on input "1" at bounding box center [329, 241] width 30 height 27
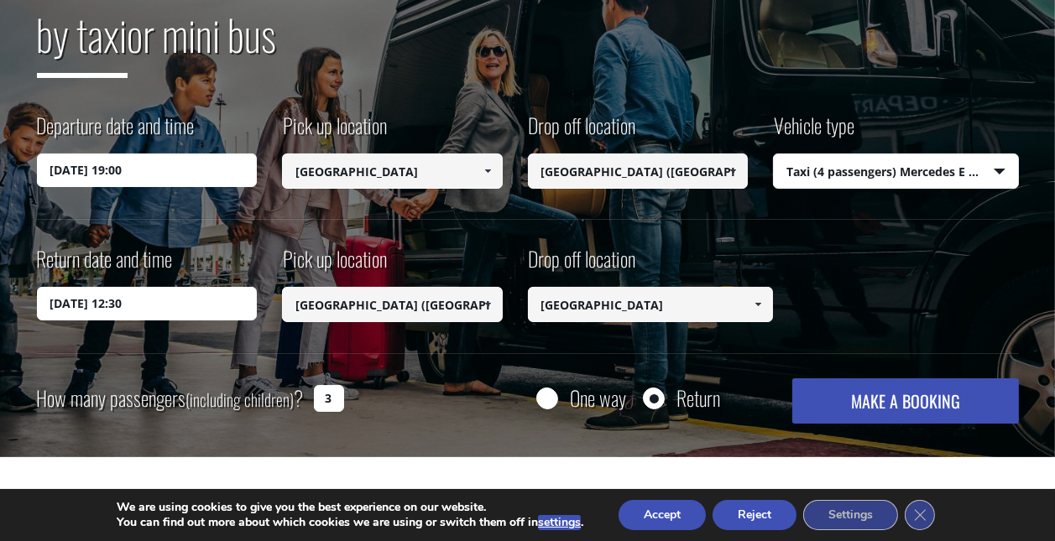
scroll to position [249, 0]
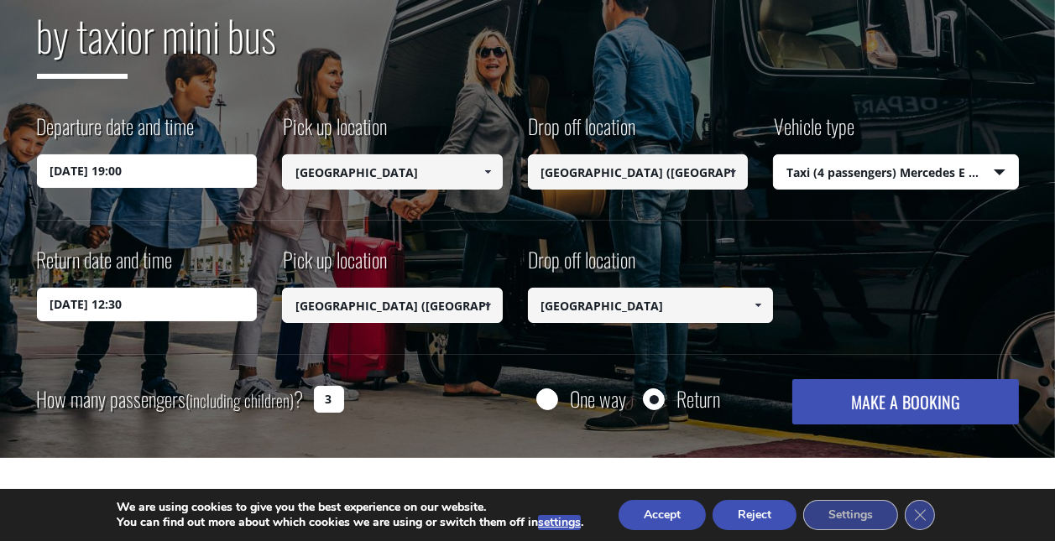
click at [910, 404] on button "MAKE A BOOKING" at bounding box center [906, 401] width 226 height 45
